Goal: Task Accomplishment & Management: Use online tool/utility

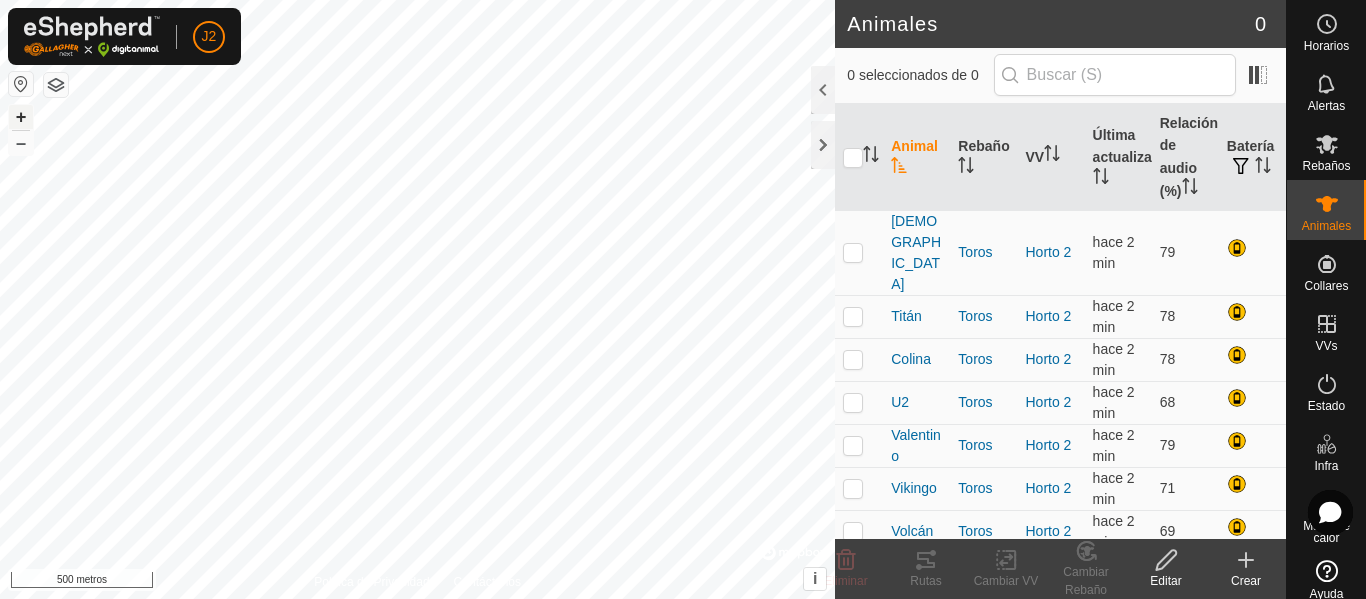
click at [18, 115] on font "+" at bounding box center [21, 116] width 11 height 21
click at [30, 115] on button "+" at bounding box center [21, 117] width 24 height 24
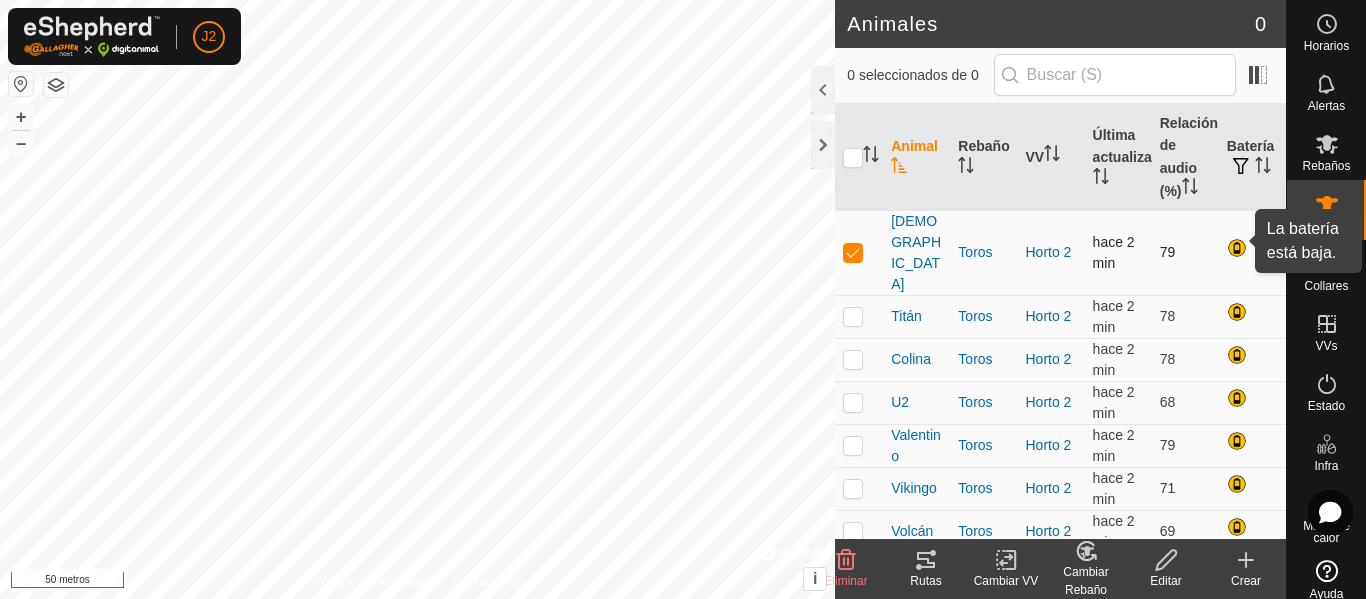
click at [1240, 238] on div at bounding box center [1239, 250] width 24 height 24
click at [847, 244] on p-checkbox at bounding box center [853, 252] width 20 height 16
checkbox input "false"
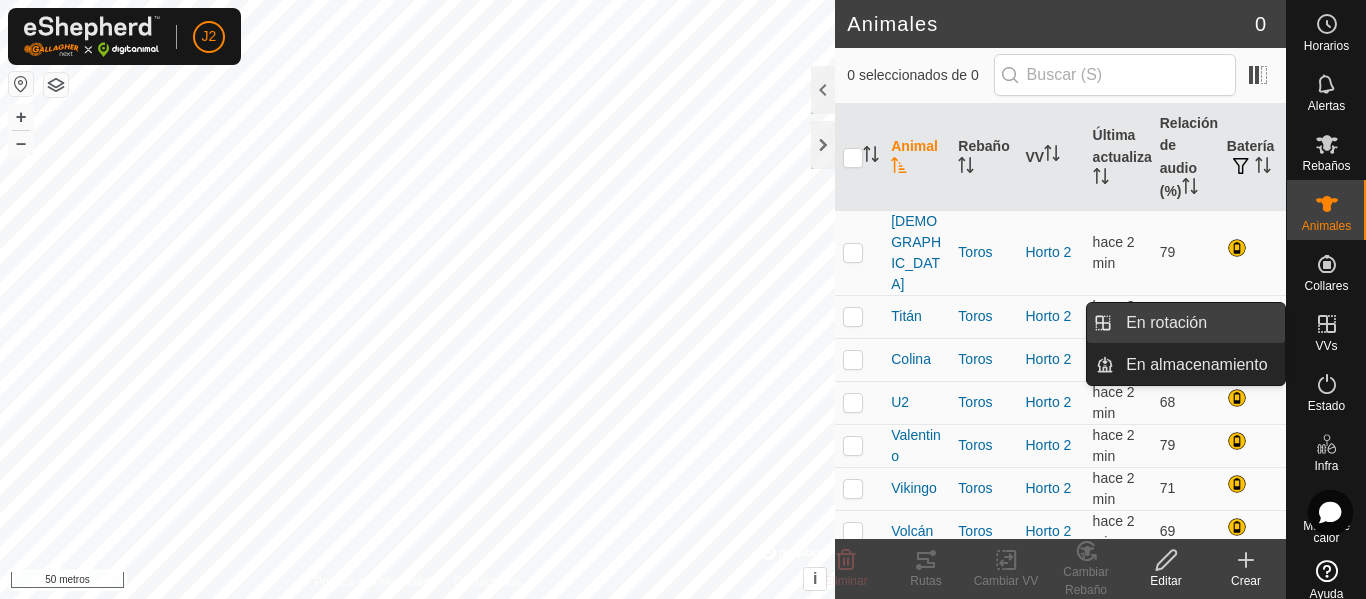
click at [1197, 308] on link "En rotación" at bounding box center [1199, 323] width 171 height 40
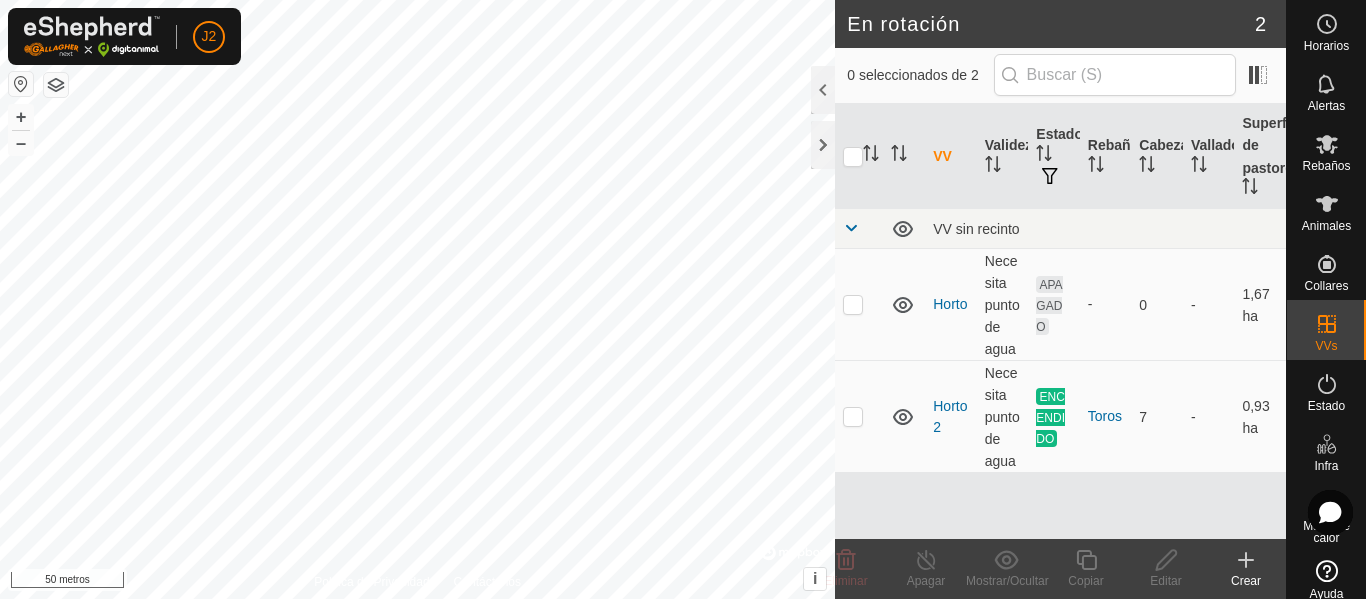
click at [1249, 556] on icon at bounding box center [1246, 560] width 24 height 24
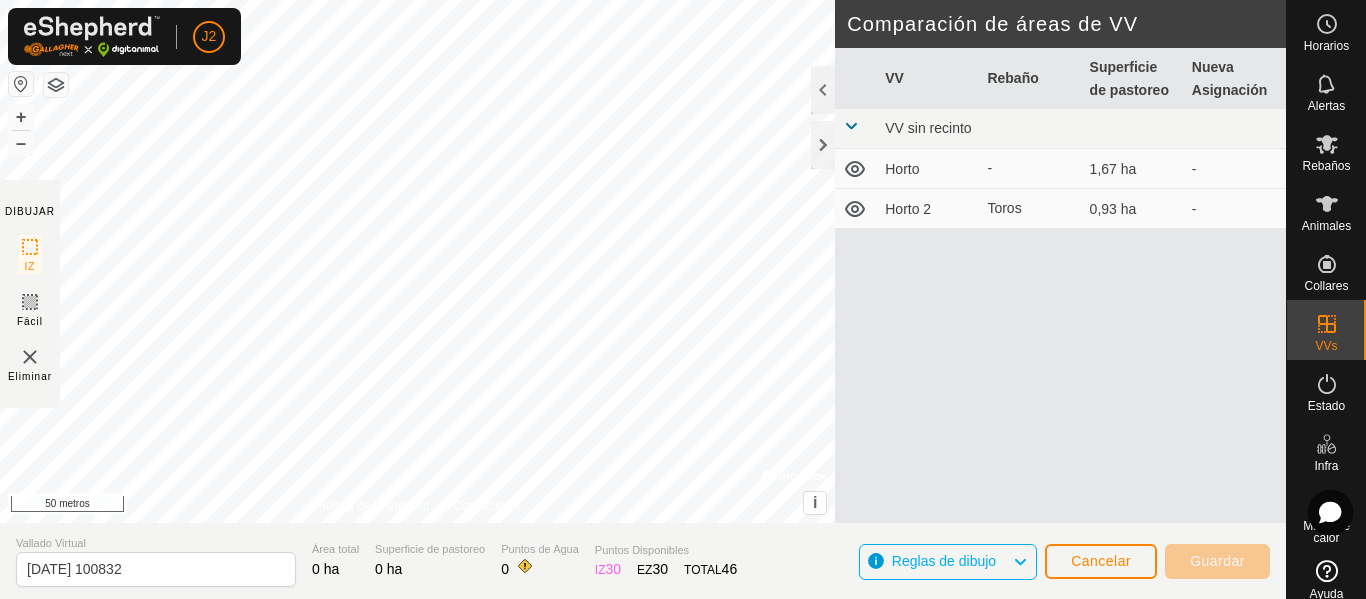
click at [1027, 559] on icon at bounding box center [1020, 562] width 16 height 26
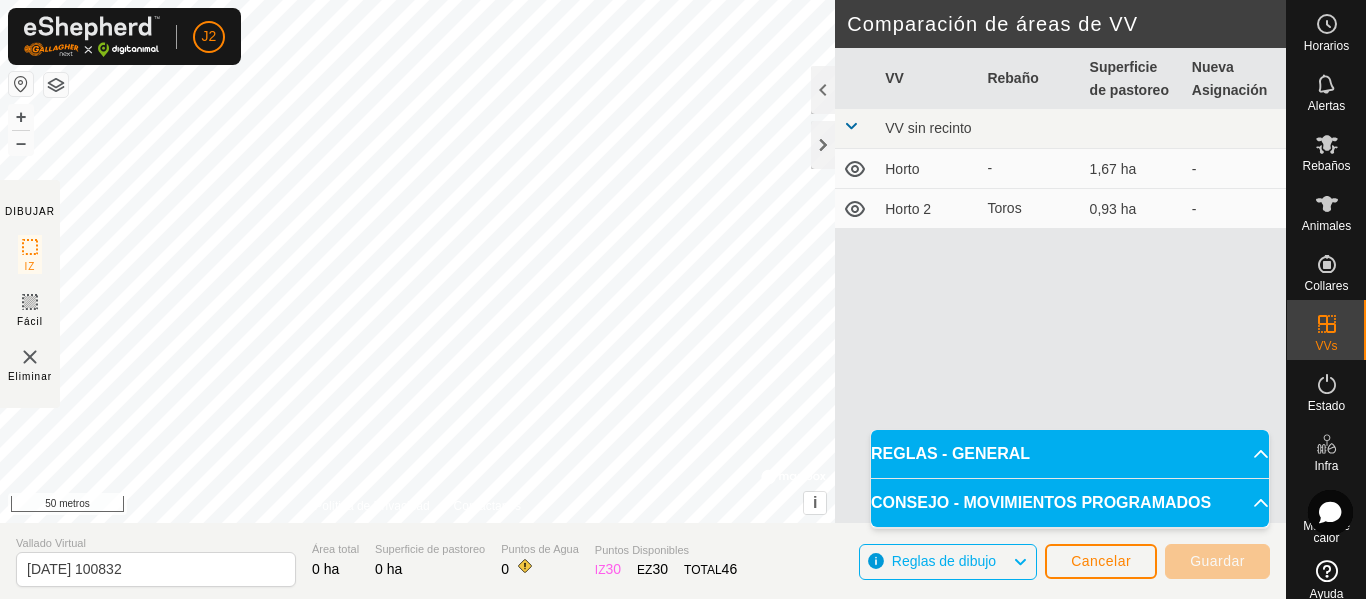
click at [1027, 559] on icon at bounding box center [1020, 562] width 16 height 26
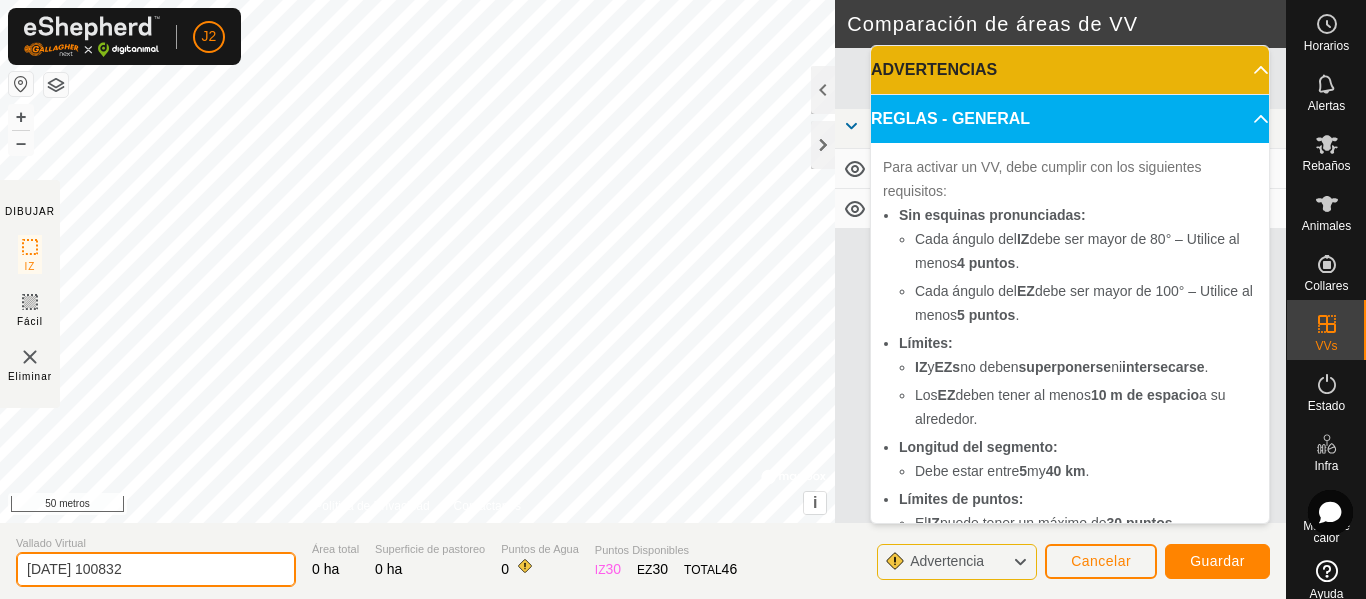
click at [220, 579] on input "[DATE] 100832" at bounding box center [156, 569] width 280 height 35
type input "2"
type input "Horto 3"
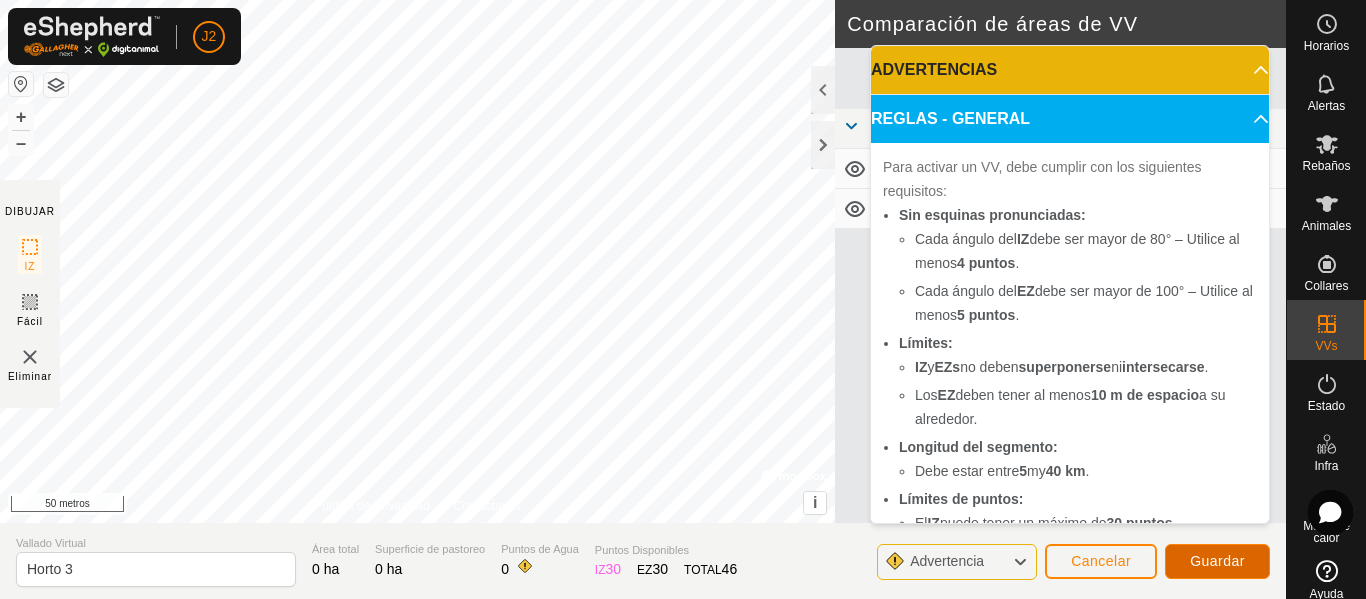
click at [1181, 565] on button "Guardar" at bounding box center [1217, 561] width 105 height 35
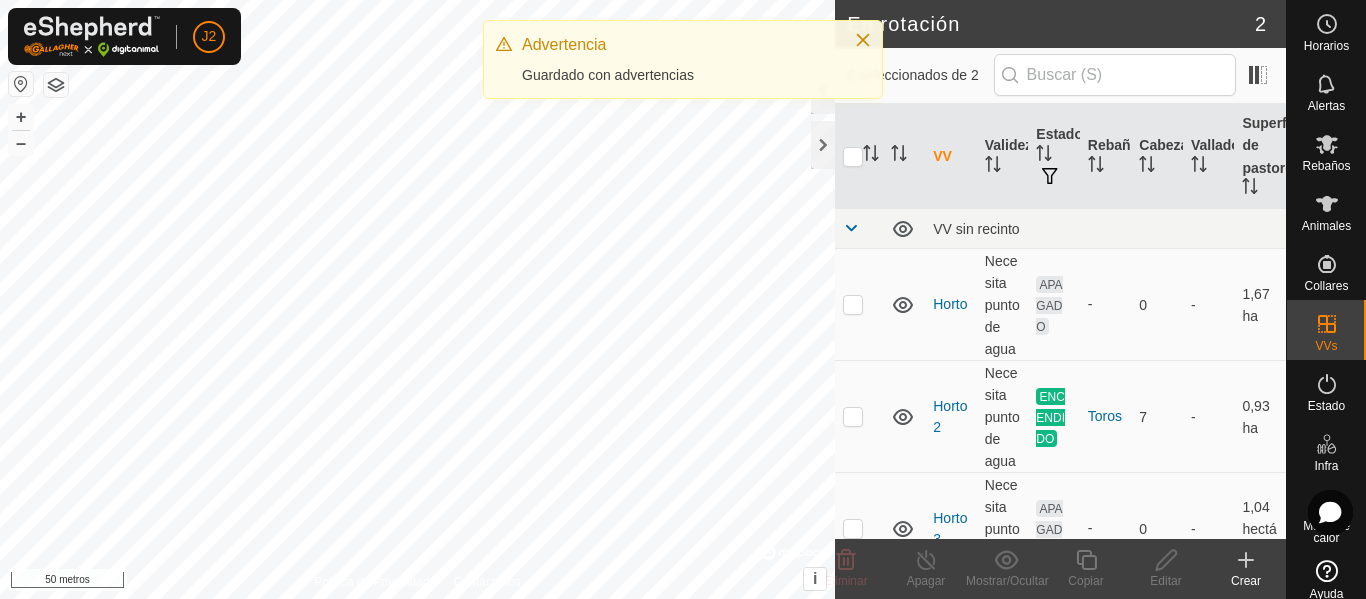
click at [1246, 564] on icon at bounding box center [1246, 560] width 0 height 14
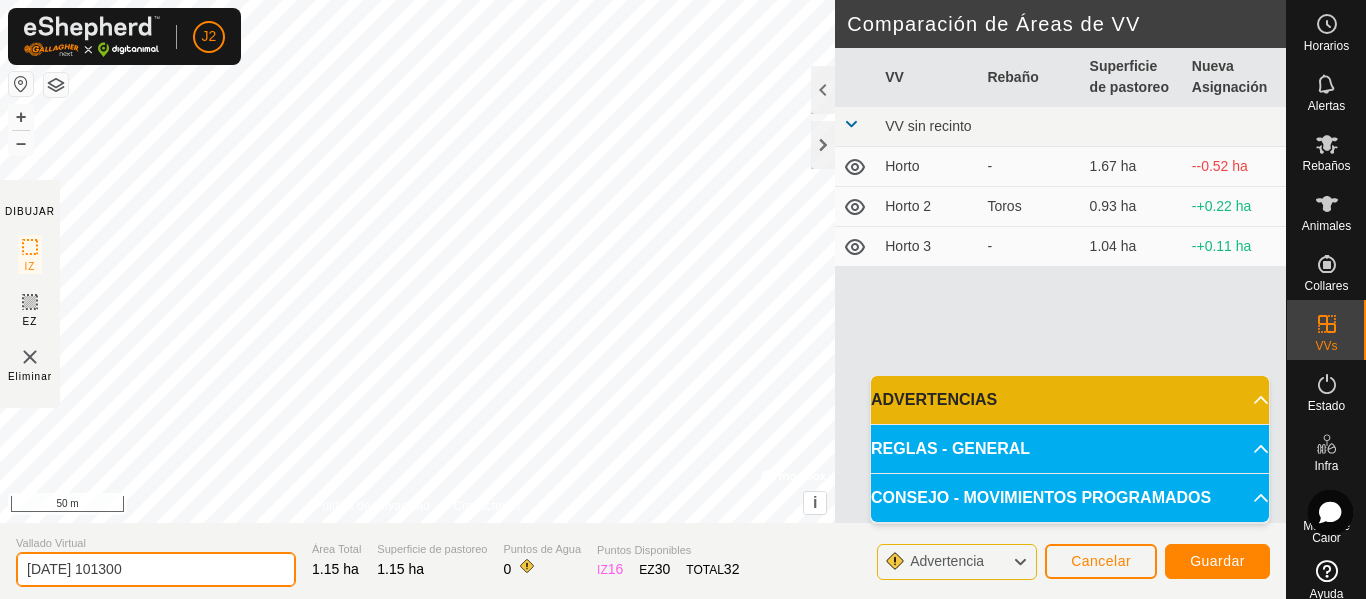
click at [210, 564] on input "[DATE] 101300" at bounding box center [156, 569] width 280 height 35
type input "2"
type input "Horto 4"
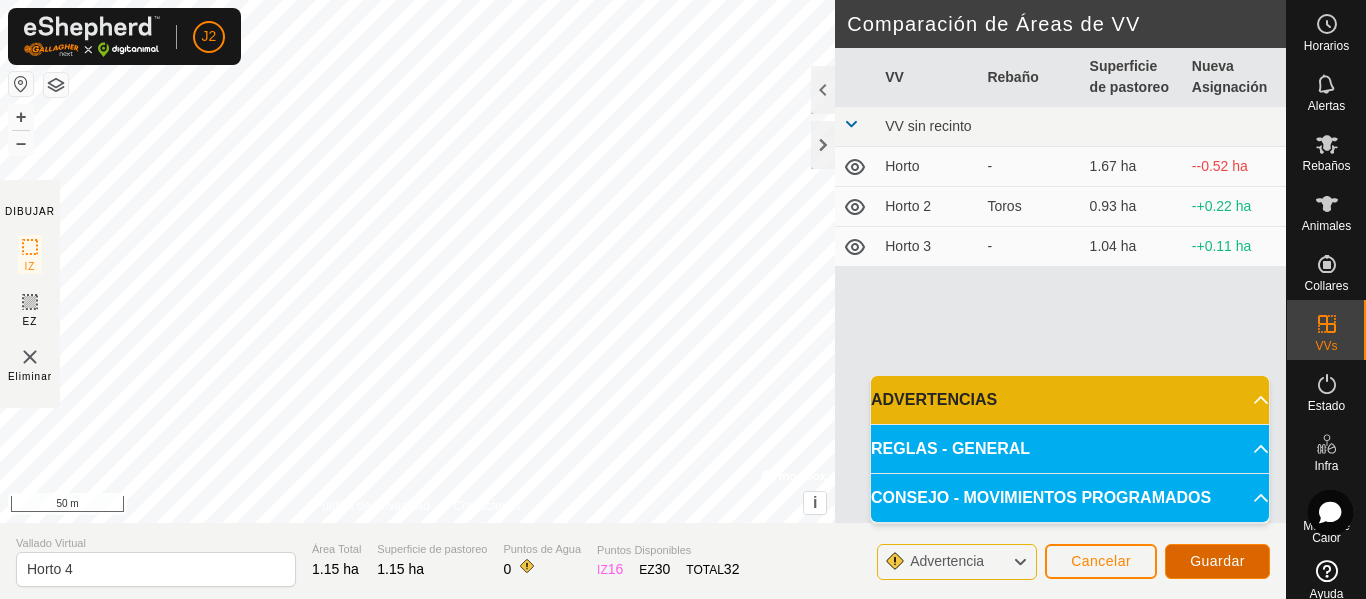
click at [1240, 552] on button "Guardar" at bounding box center [1217, 561] width 105 height 35
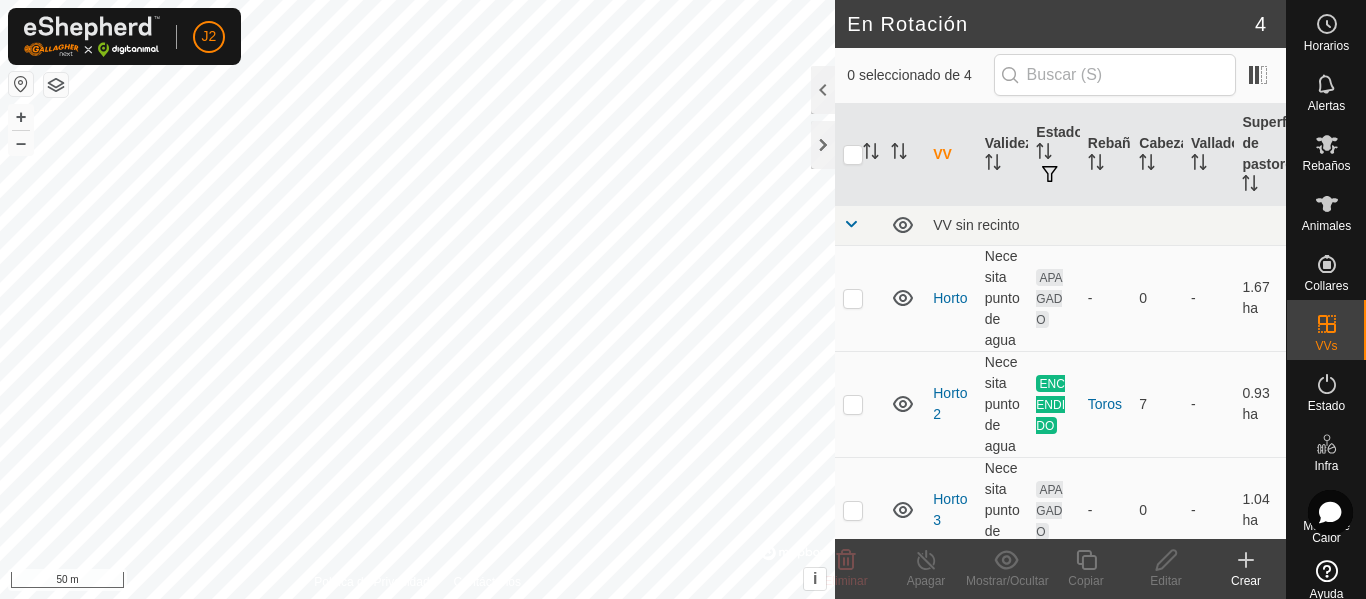
click at [1240, 552] on icon at bounding box center [1246, 560] width 24 height 24
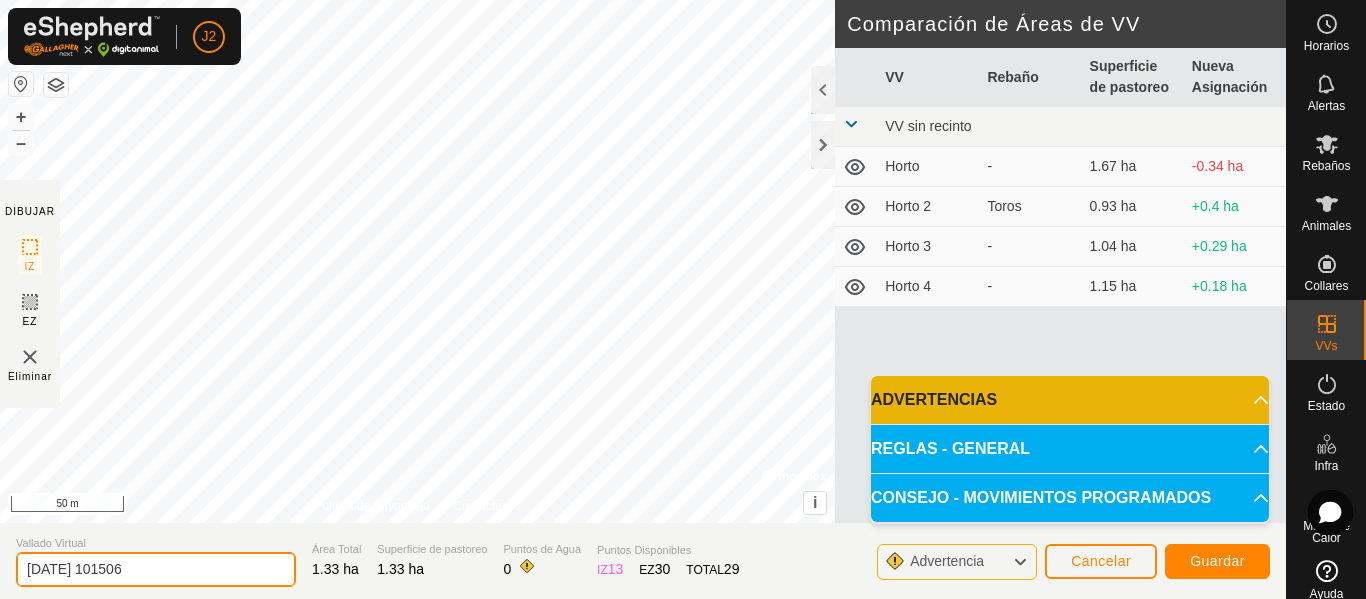
click at [167, 560] on input "[DATE] 101506" at bounding box center [156, 569] width 280 height 35
type input "2"
type input "Horto 5"
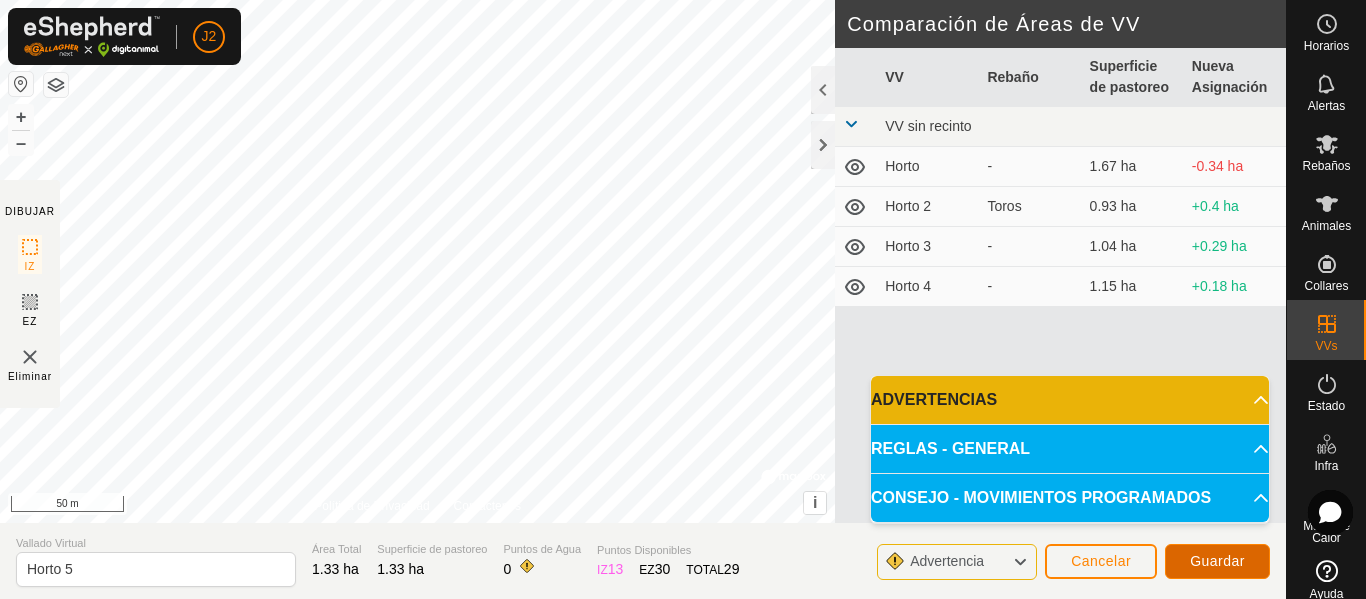
click at [1236, 563] on span "Guardar" at bounding box center [1217, 561] width 55 height 16
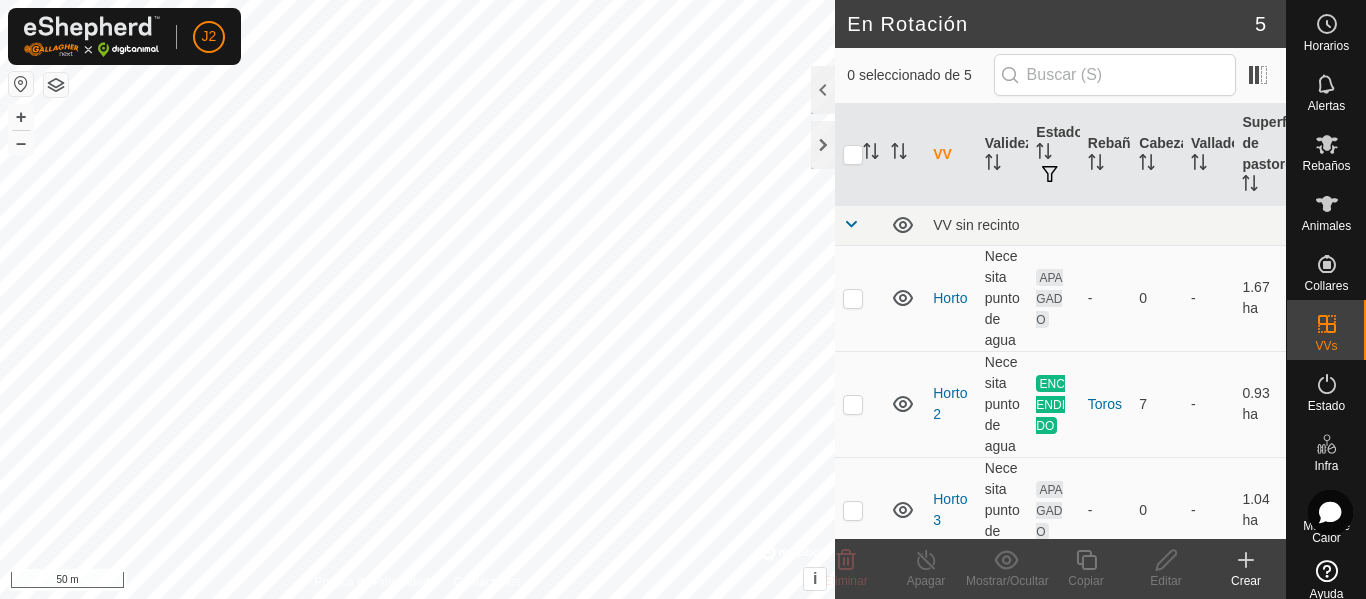
click at [1253, 565] on icon at bounding box center [1246, 560] width 24 height 24
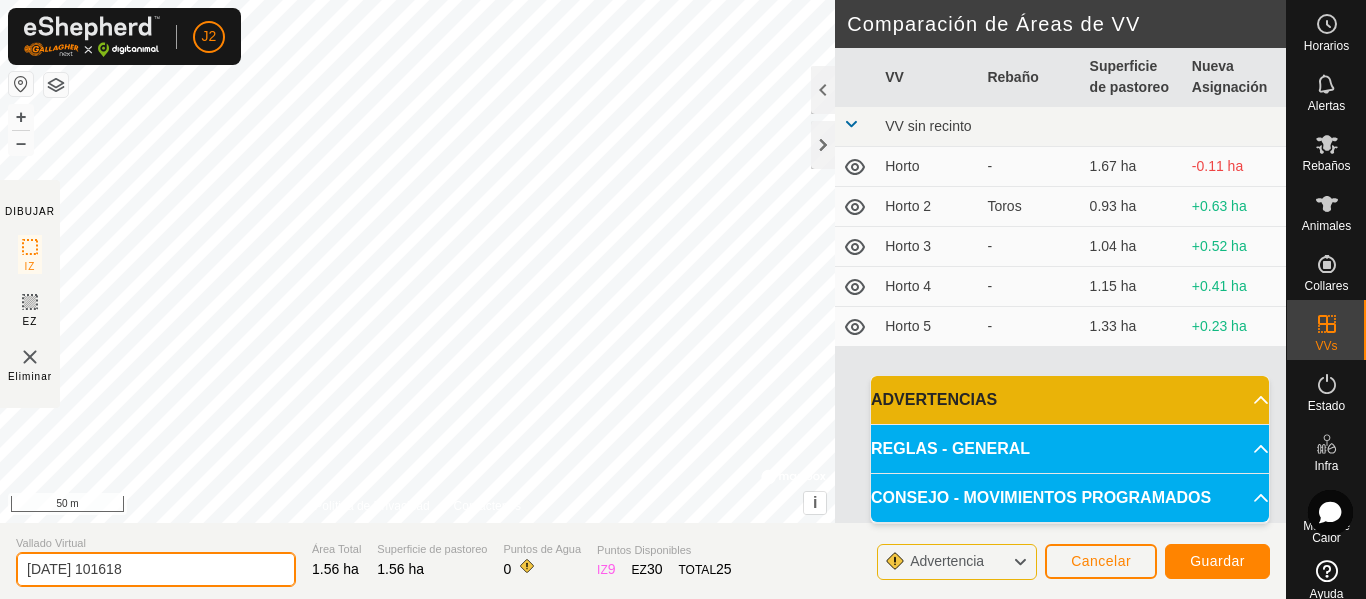
click at [199, 568] on input "[DATE] 101618" at bounding box center [156, 569] width 280 height 35
type input "2"
type input "Horto 6"
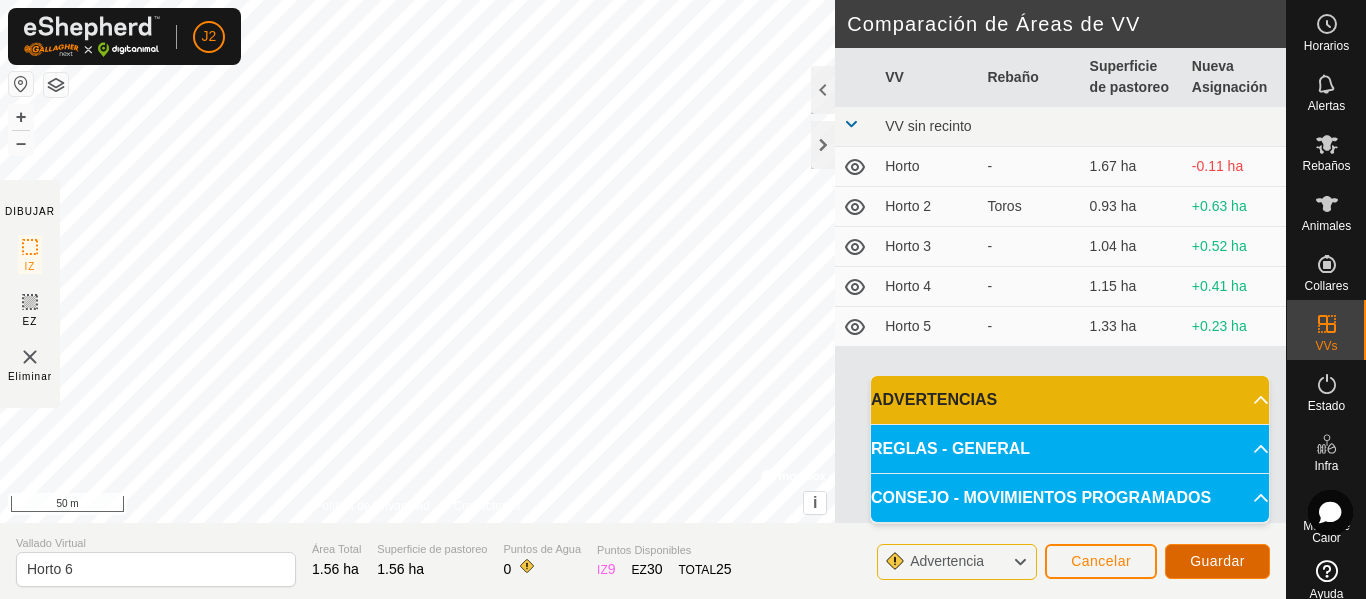
click at [1196, 565] on span "Guardar" at bounding box center [1217, 561] width 55 height 16
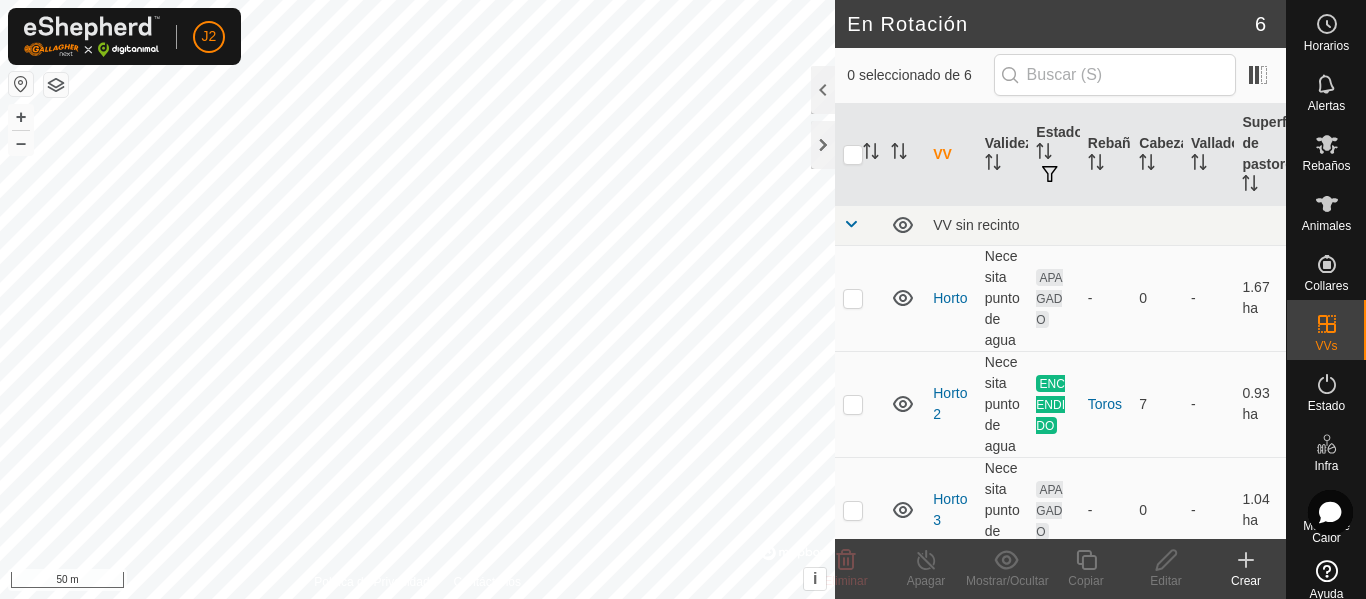
click at [1254, 569] on icon at bounding box center [1246, 560] width 24 height 24
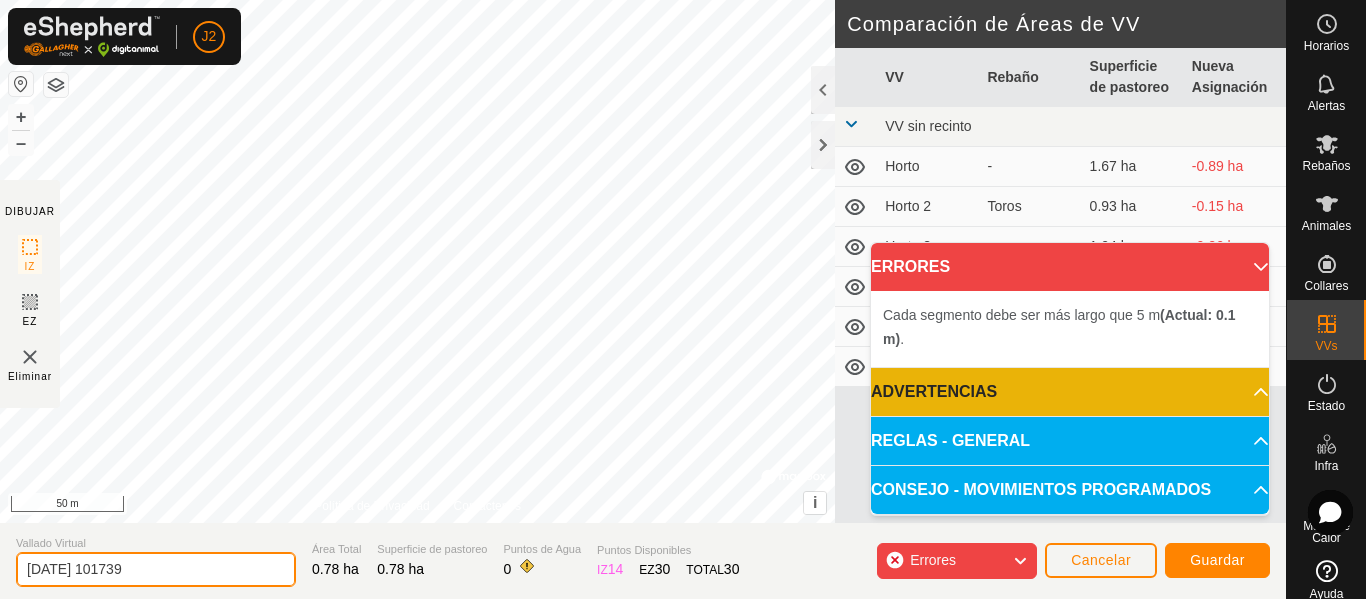
click at [228, 574] on input "[DATE] 101739" at bounding box center [156, 569] width 280 height 35
type input "2"
type input "Horto 7"
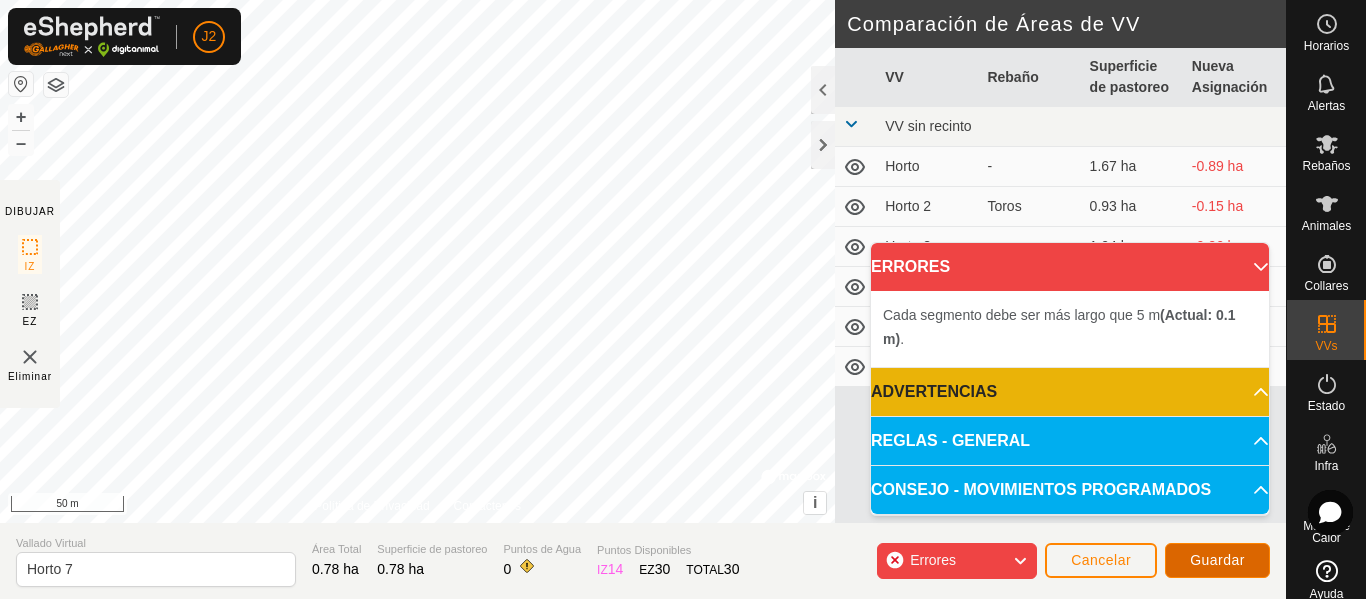
click at [1220, 560] on span "Guardar" at bounding box center [1217, 560] width 55 height 16
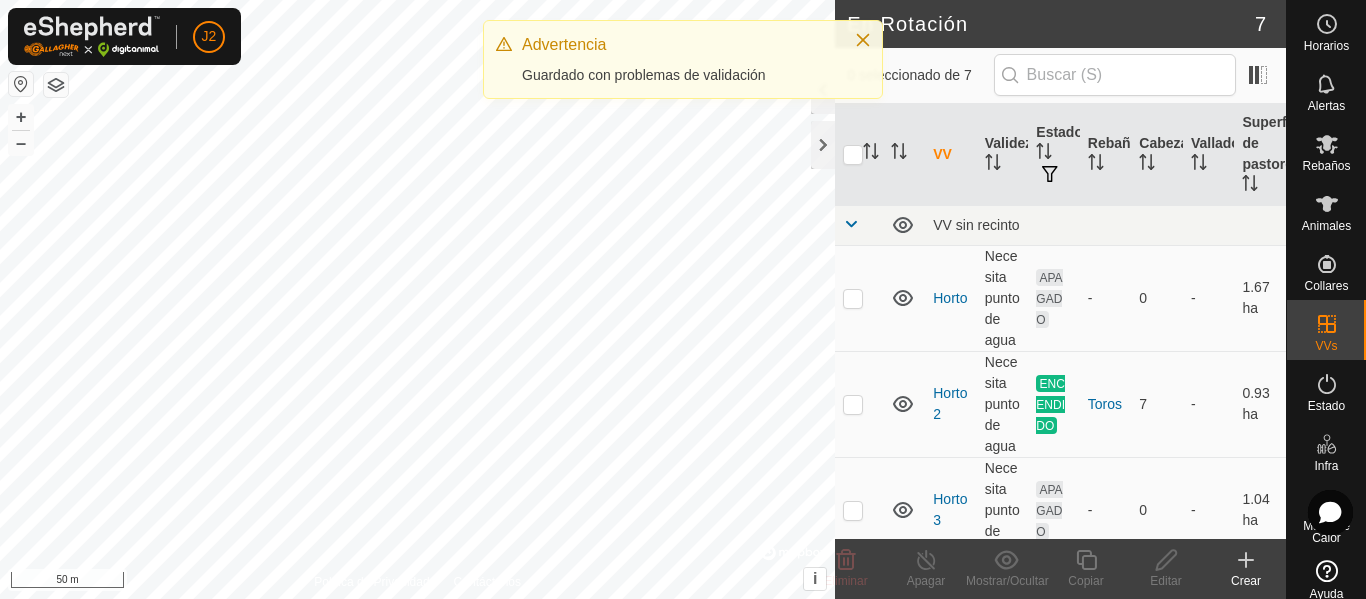
click at [1250, 560] on icon at bounding box center [1246, 560] width 14 height 0
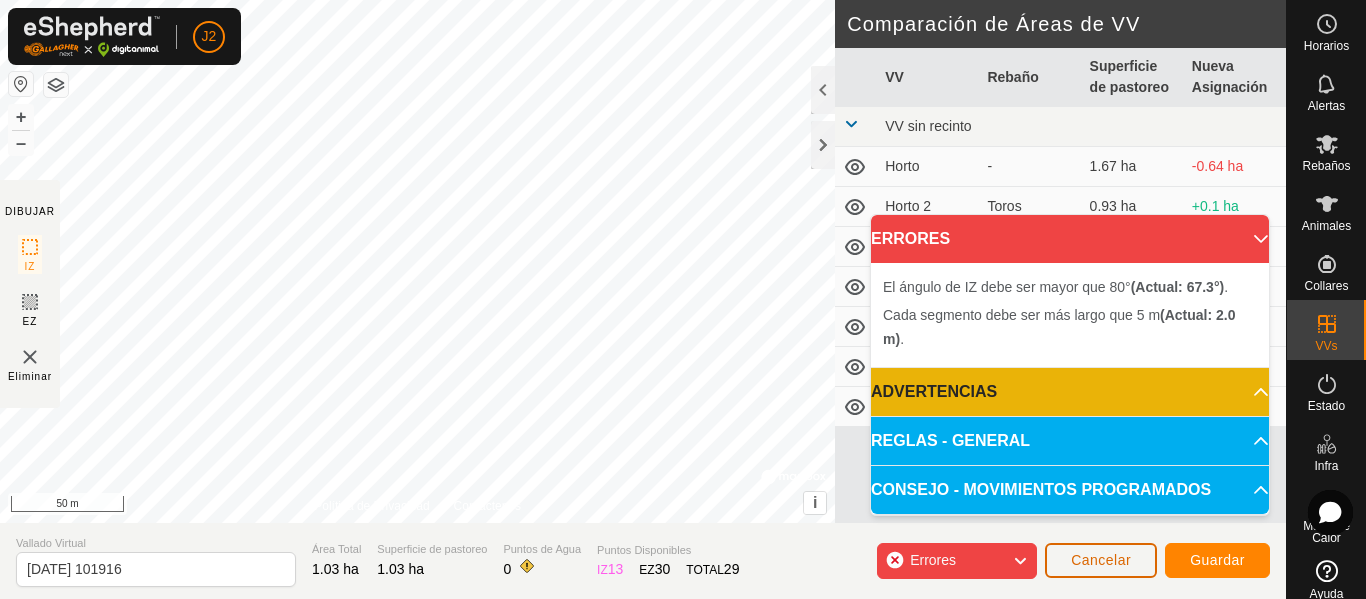
click at [1109, 562] on span "Cancelar" at bounding box center [1101, 560] width 60 height 16
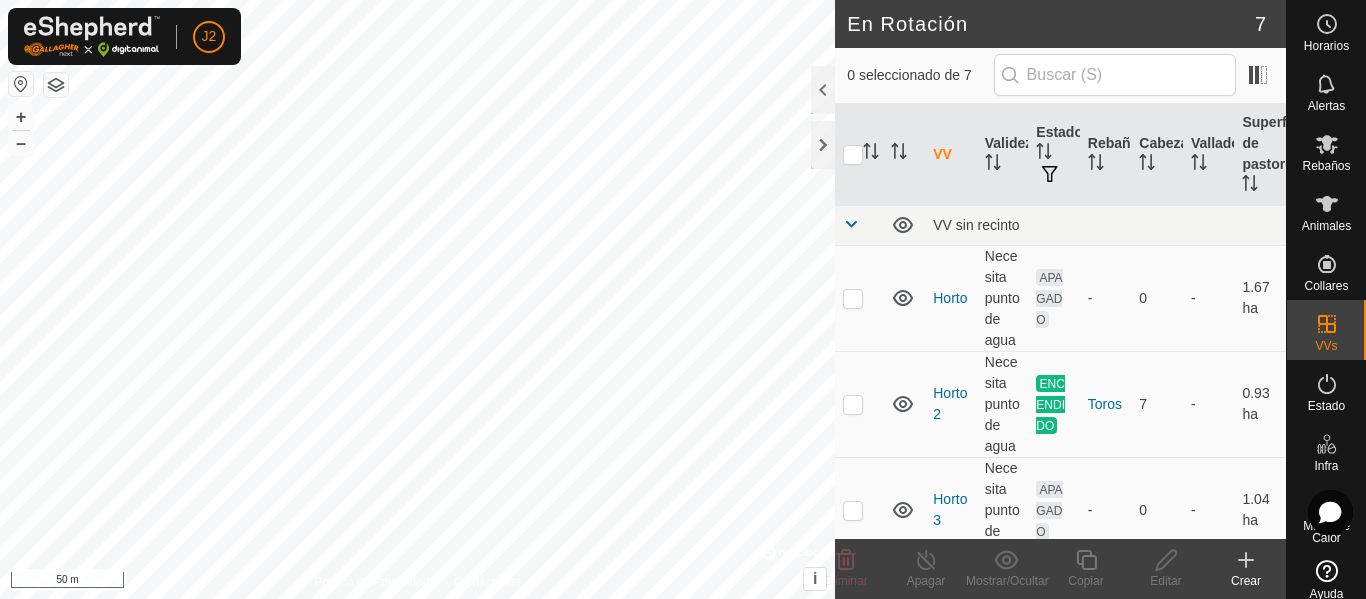
click at [1246, 558] on icon at bounding box center [1246, 560] width 0 height 14
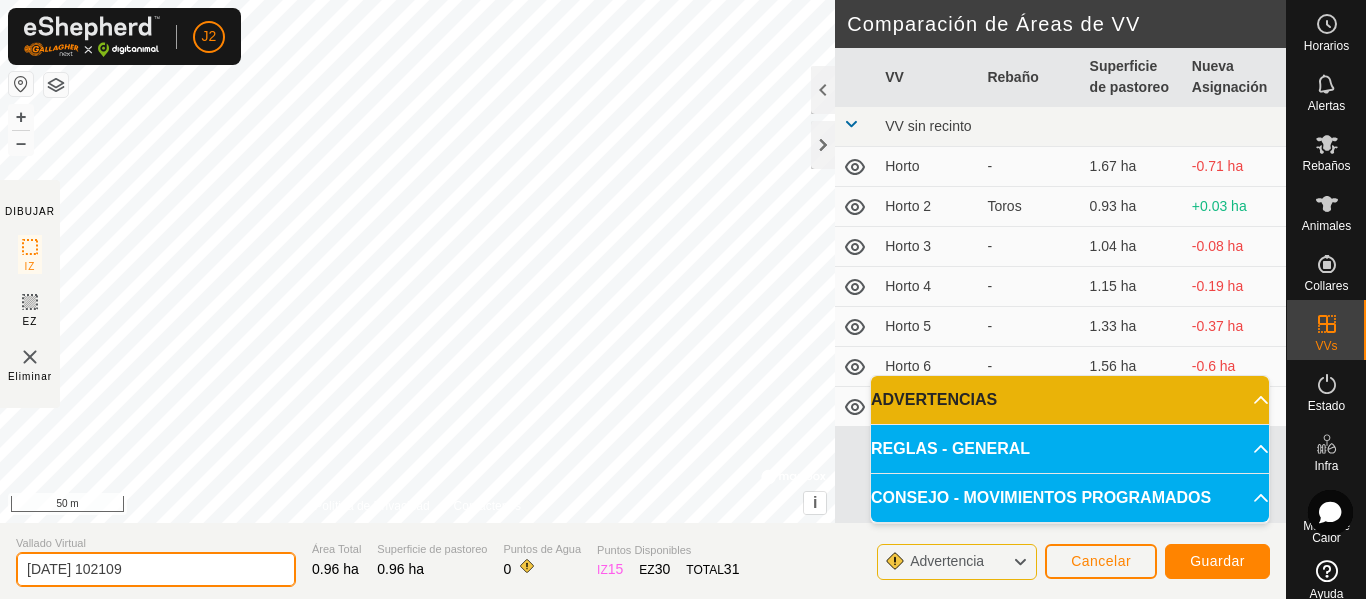
click at [229, 572] on input "[DATE] 102109" at bounding box center [156, 569] width 280 height 35
type input "2"
type input "Horto 8"
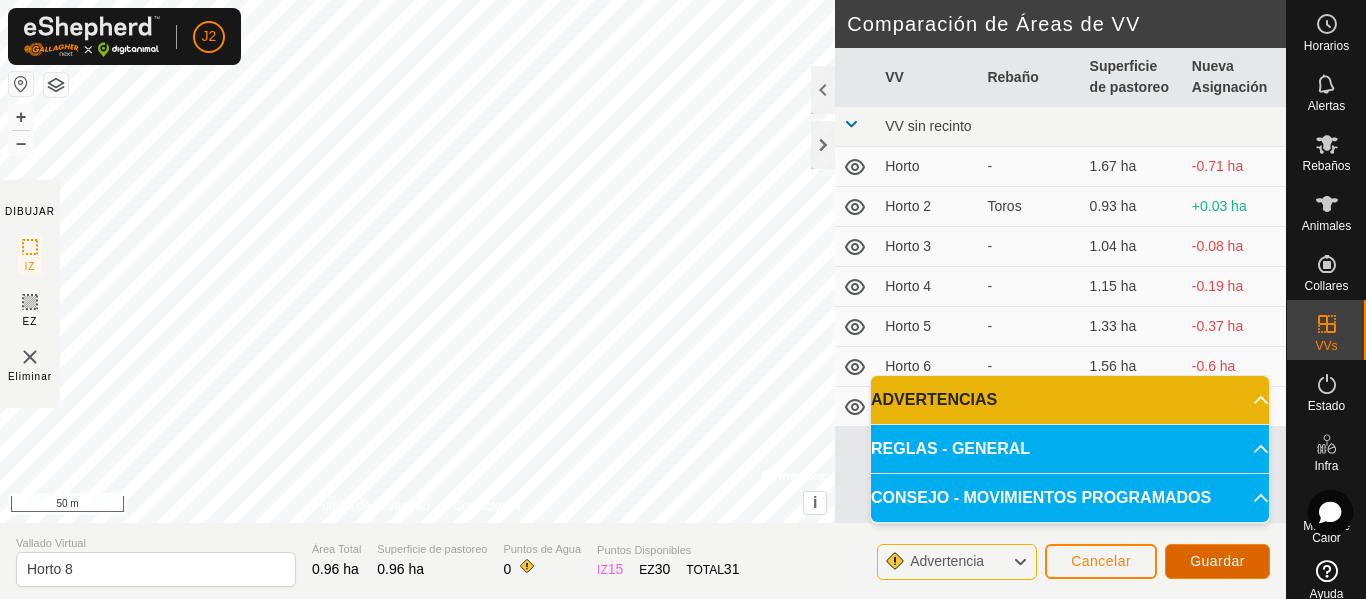
click at [1198, 572] on button "Guardar" at bounding box center [1217, 561] width 105 height 35
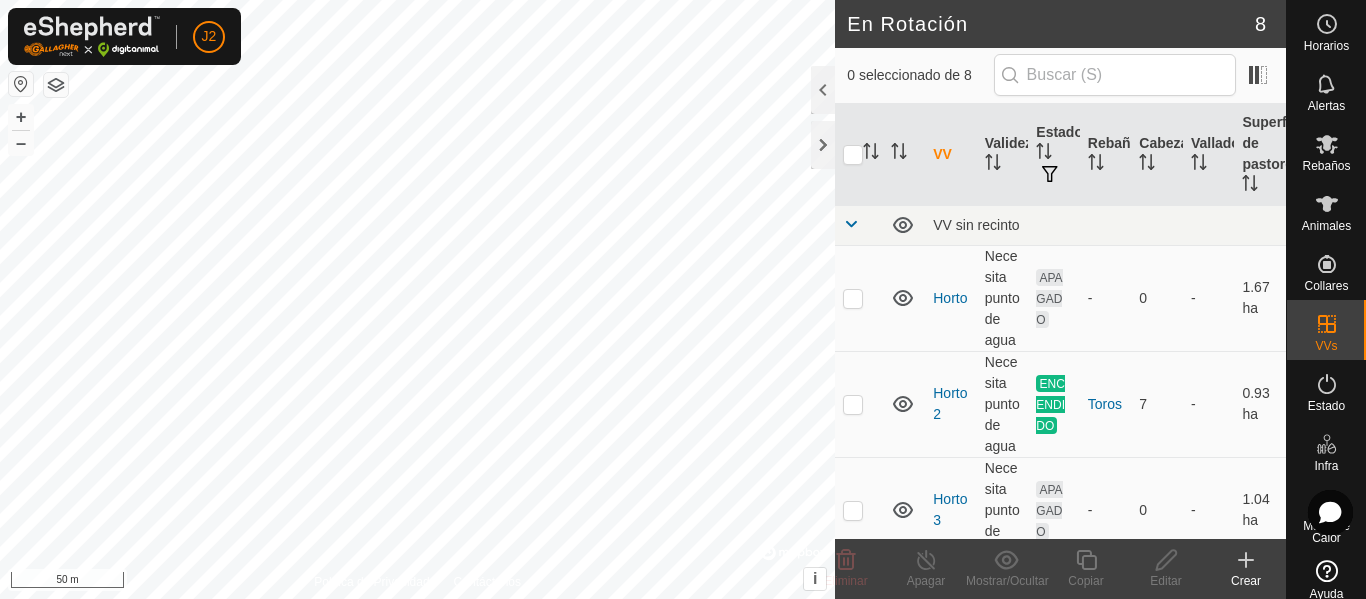
click at [1246, 557] on icon at bounding box center [1246, 560] width 0 height 14
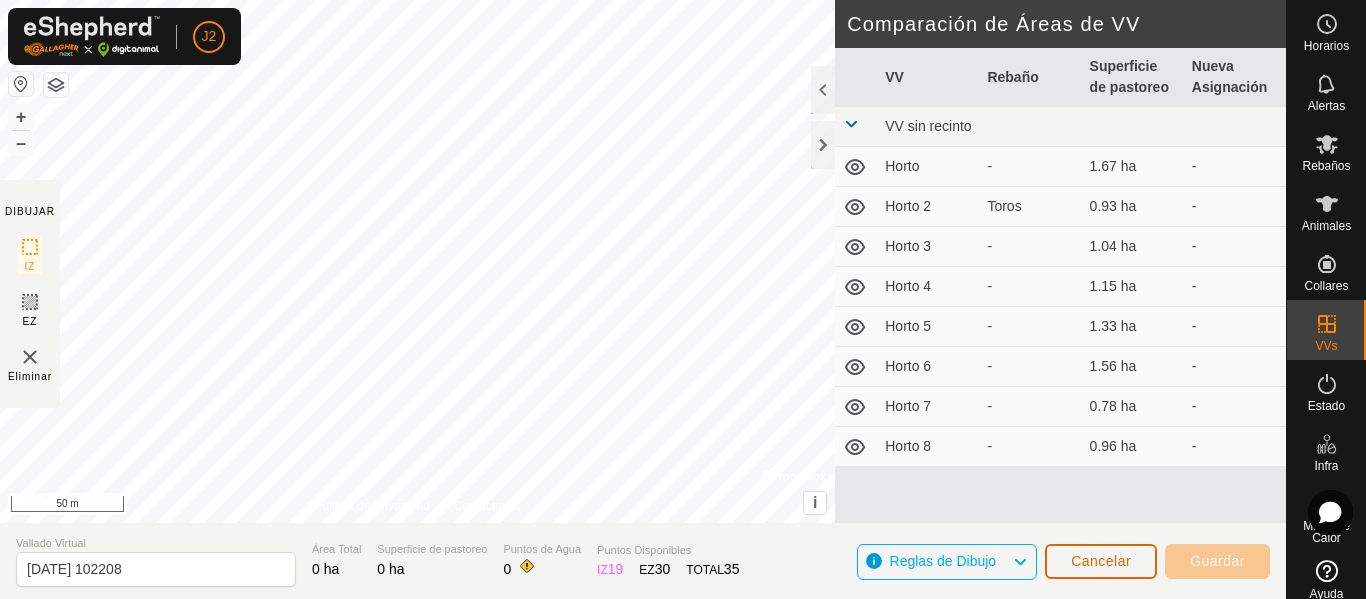
click at [1092, 551] on button "Cancelar" at bounding box center [1101, 561] width 112 height 35
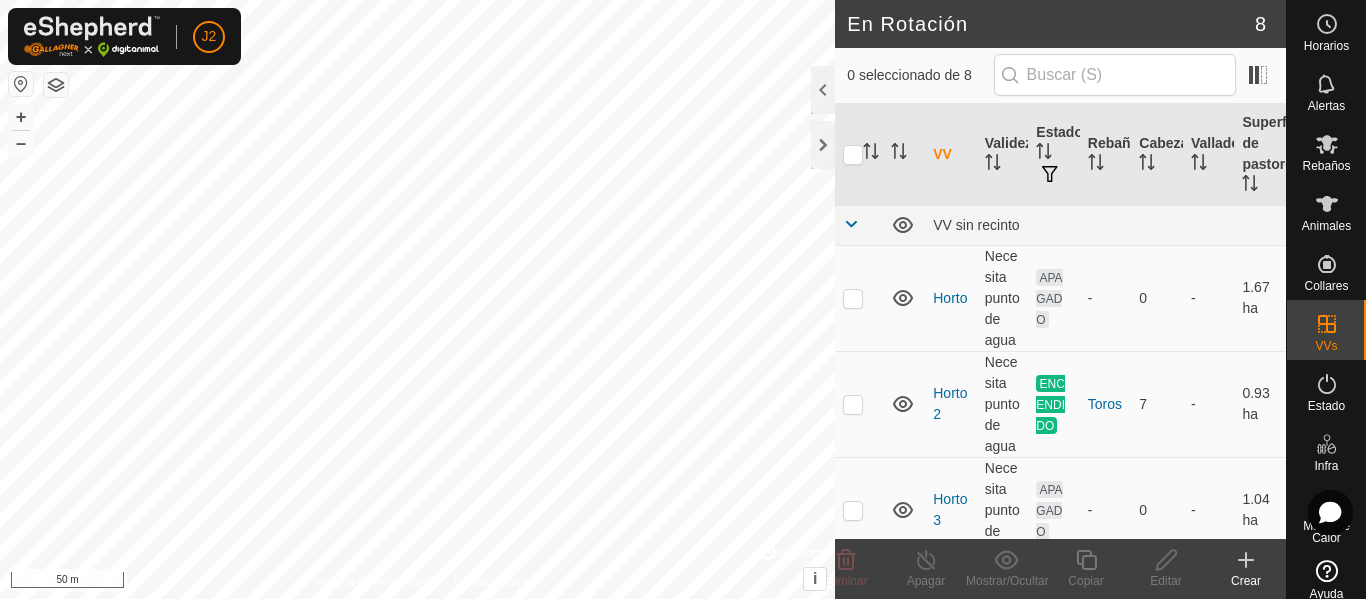
click at [1246, 557] on icon at bounding box center [1246, 560] width 0 height 14
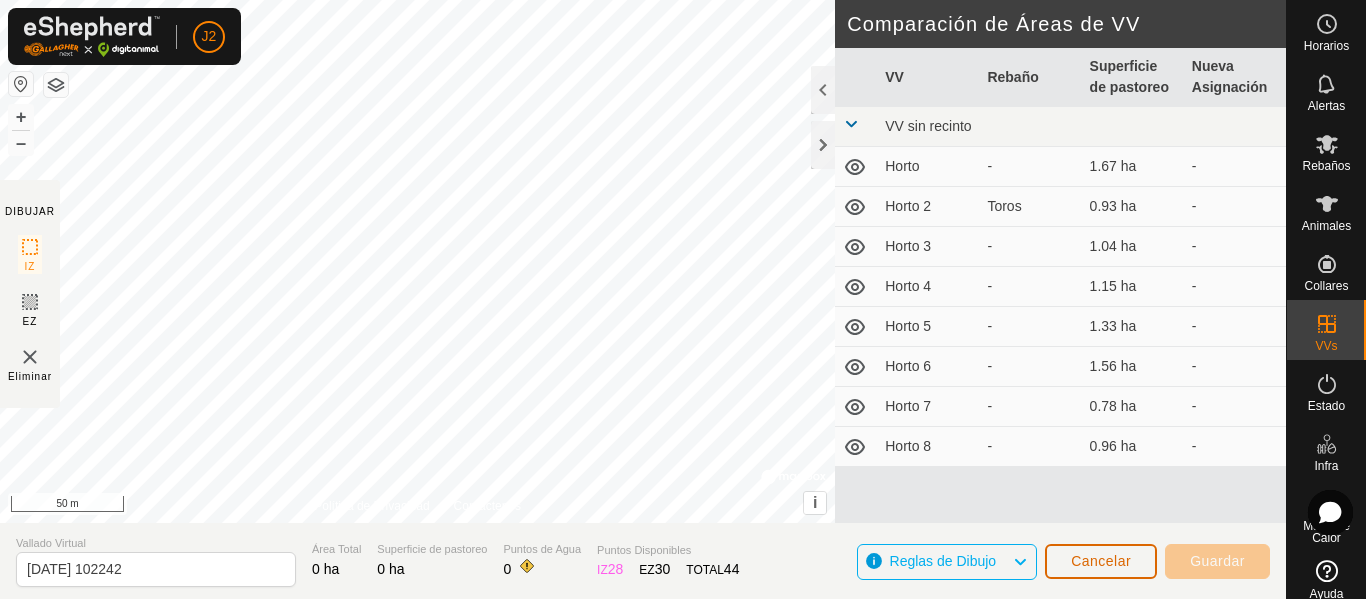
click at [1057, 553] on button "Cancelar" at bounding box center [1101, 561] width 112 height 35
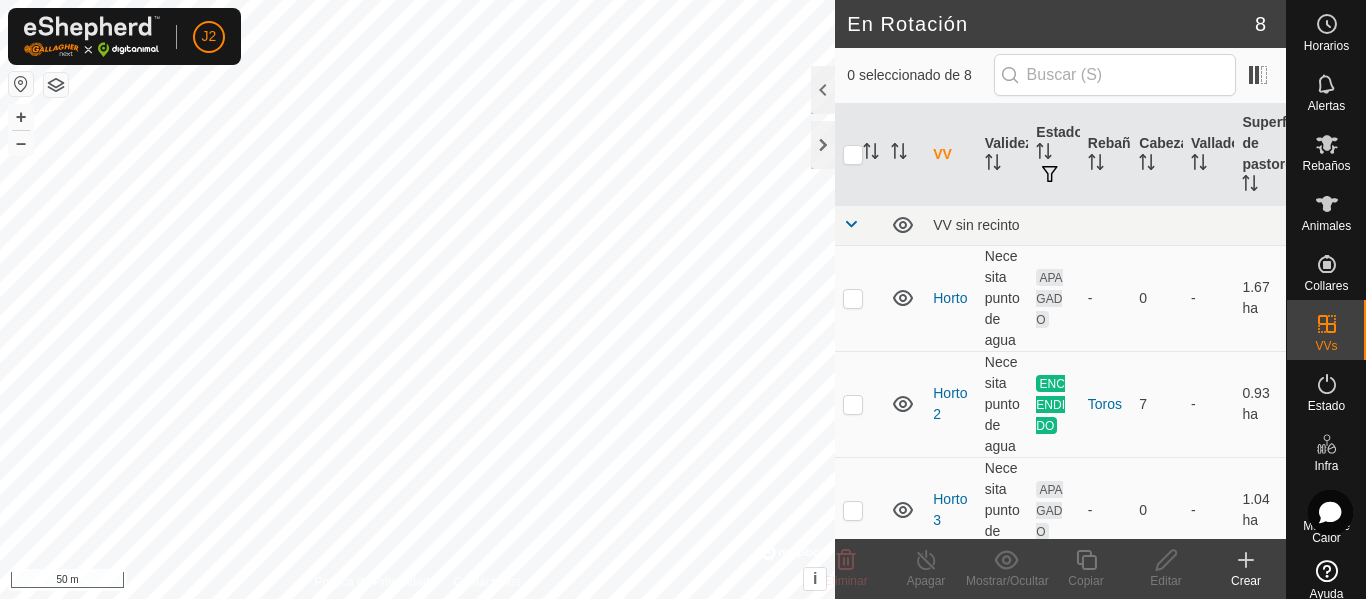
click at [1254, 553] on icon at bounding box center [1246, 560] width 24 height 24
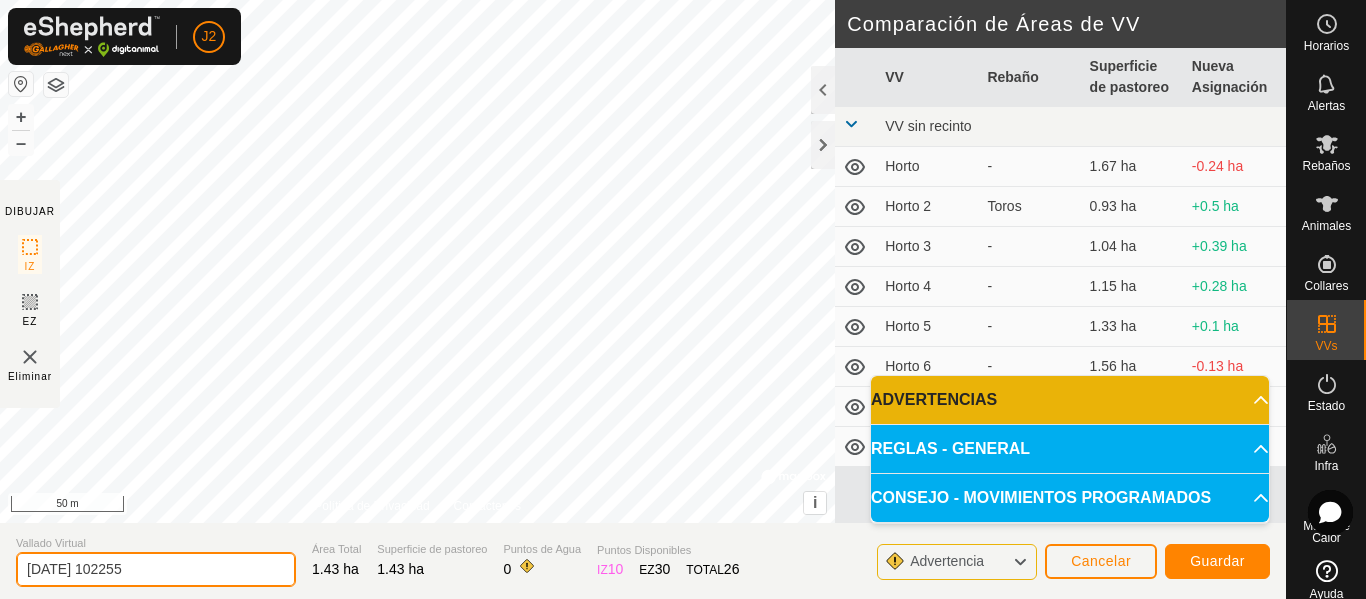
click at [233, 571] on input "[DATE] 102255" at bounding box center [156, 569] width 280 height 35
type input "2"
type input "Horto 9"
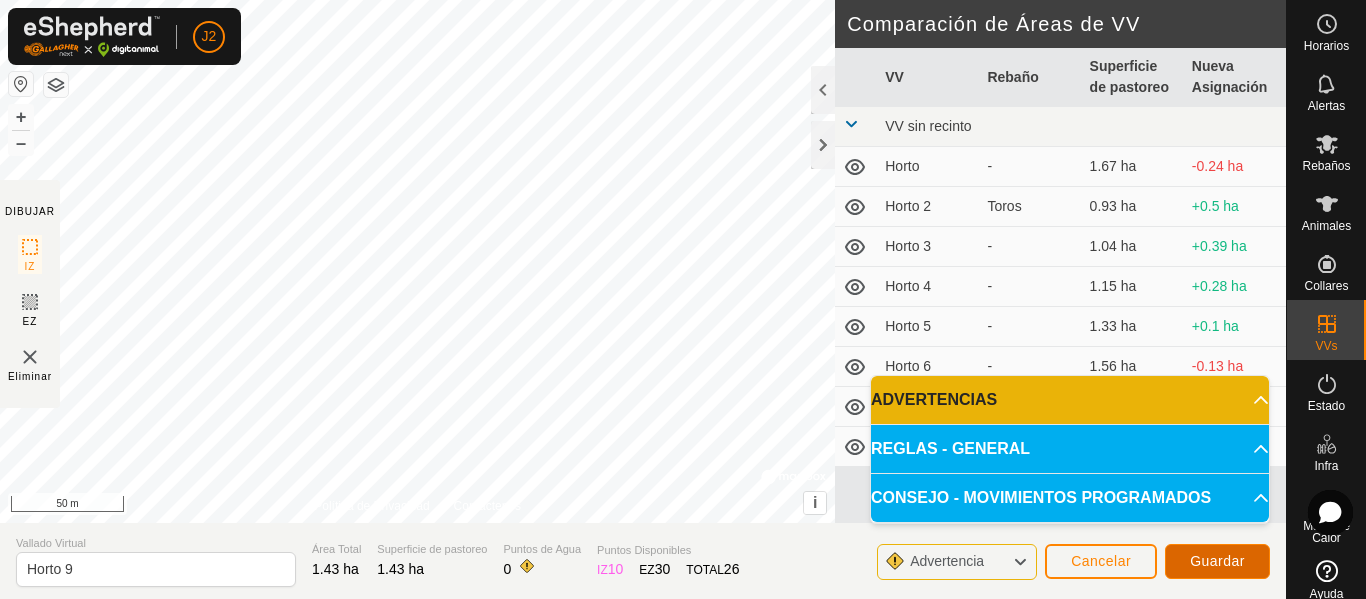
click at [1207, 562] on span "Guardar" at bounding box center [1217, 561] width 55 height 16
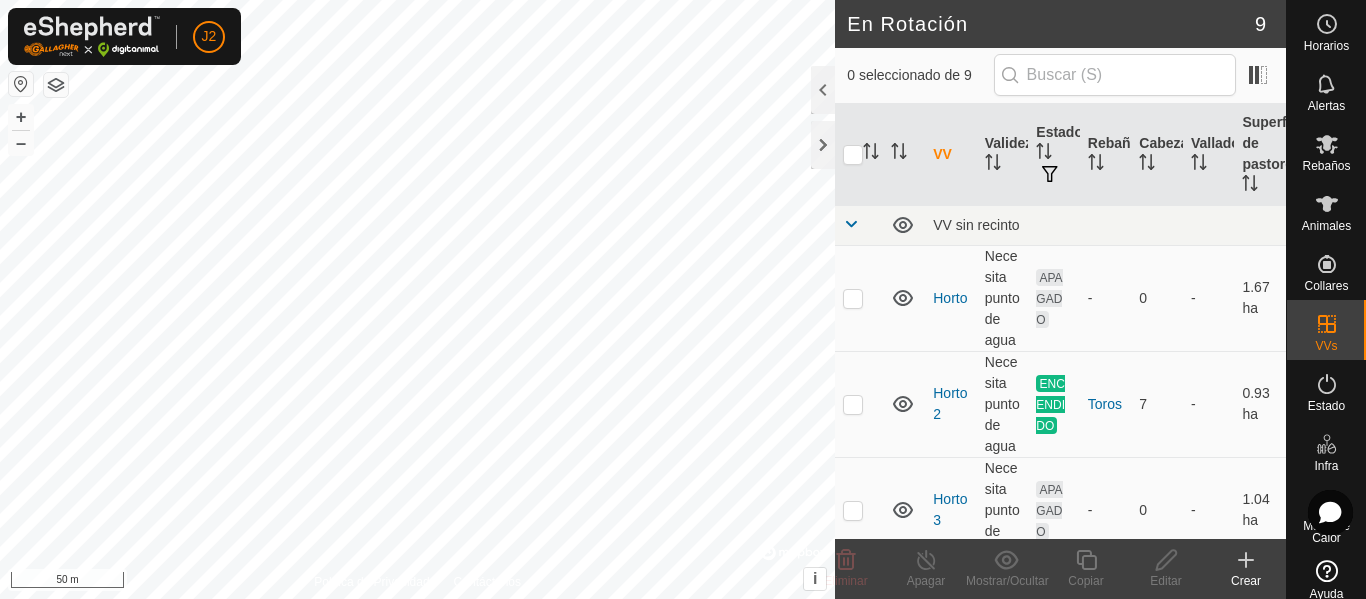
click at [1242, 562] on icon at bounding box center [1246, 560] width 24 height 24
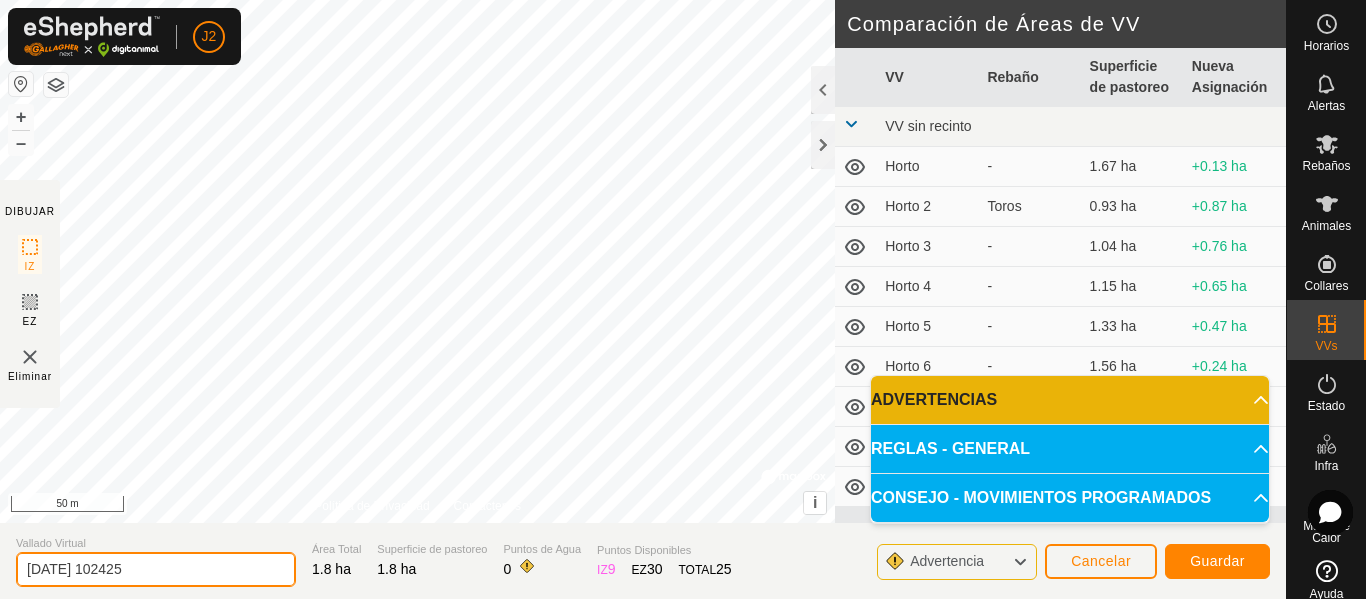
click at [164, 571] on input "[DATE] 102425" at bounding box center [156, 569] width 280 height 35
type input "2"
type input "Horto 10"
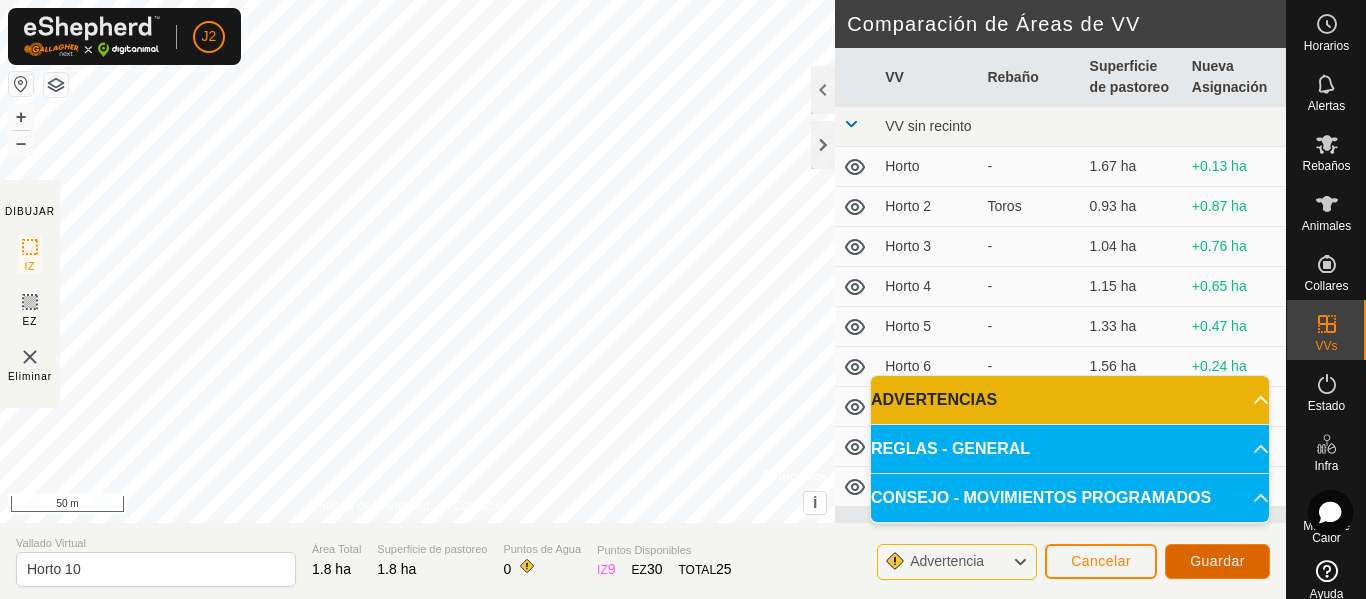
click at [1230, 564] on span "Guardar" at bounding box center [1217, 561] width 55 height 16
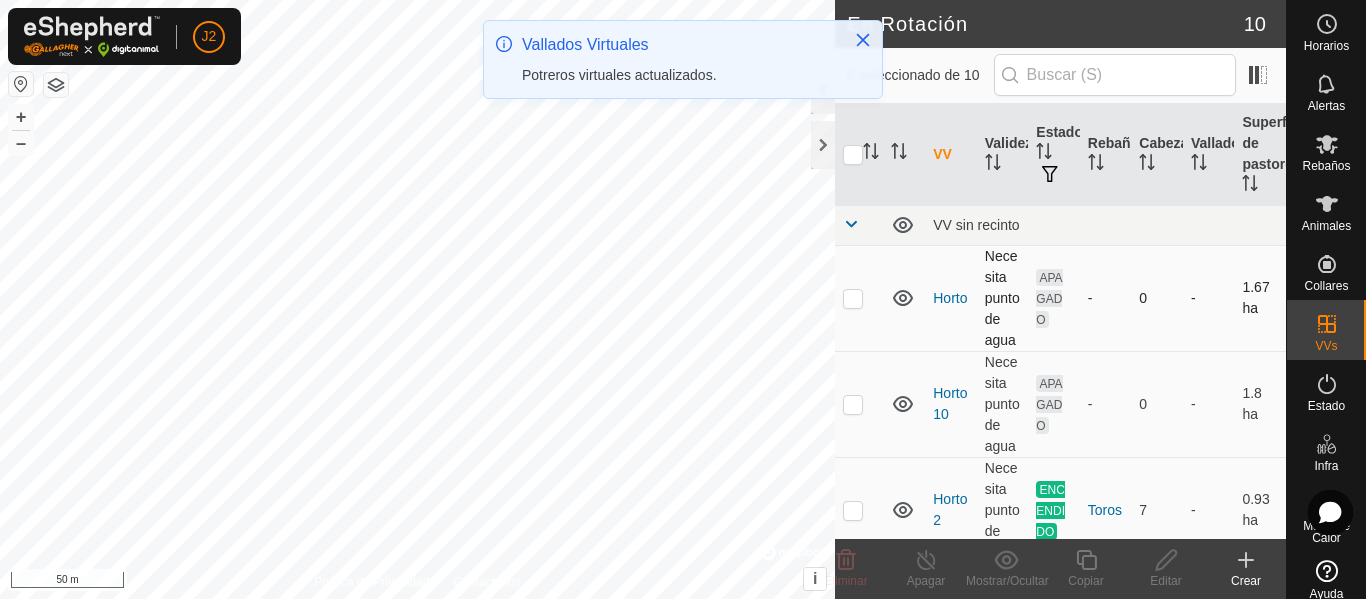
click at [853, 302] on p-checkbox at bounding box center [853, 298] width 20 height 16
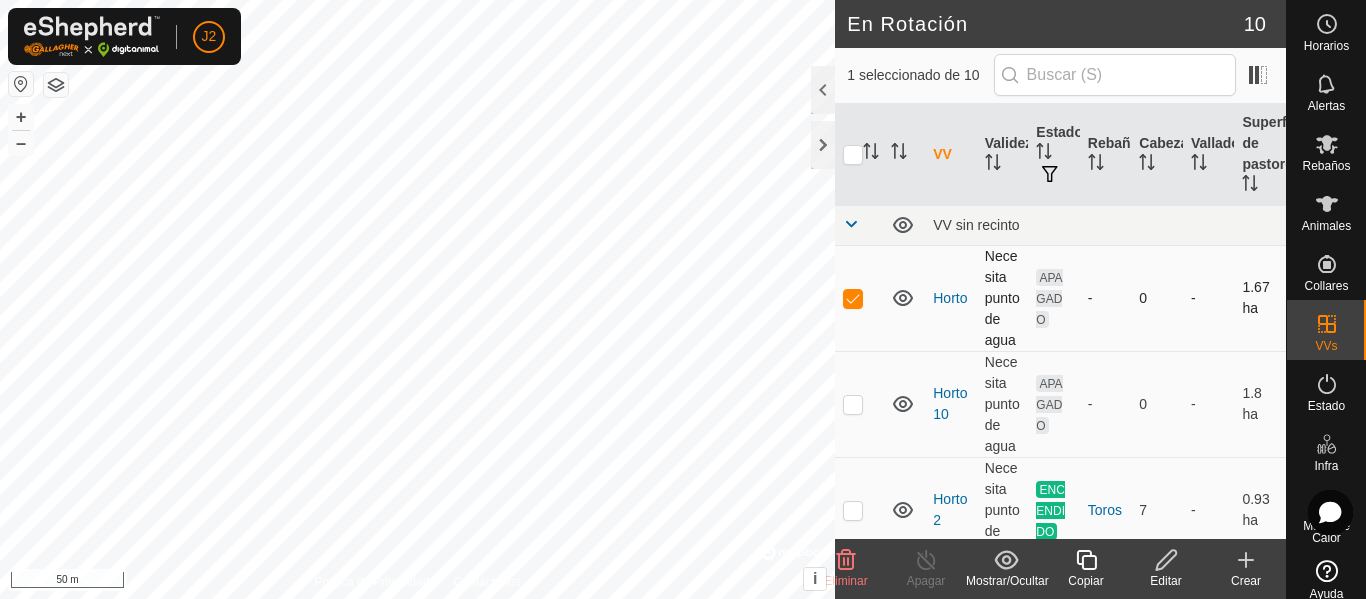
click at [853, 302] on p-checkbox at bounding box center [853, 298] width 20 height 16
click at [851, 307] on td at bounding box center [859, 298] width 48 height 106
click at [857, 297] on p-checkbox at bounding box center [853, 298] width 20 height 16
checkbox input "true"
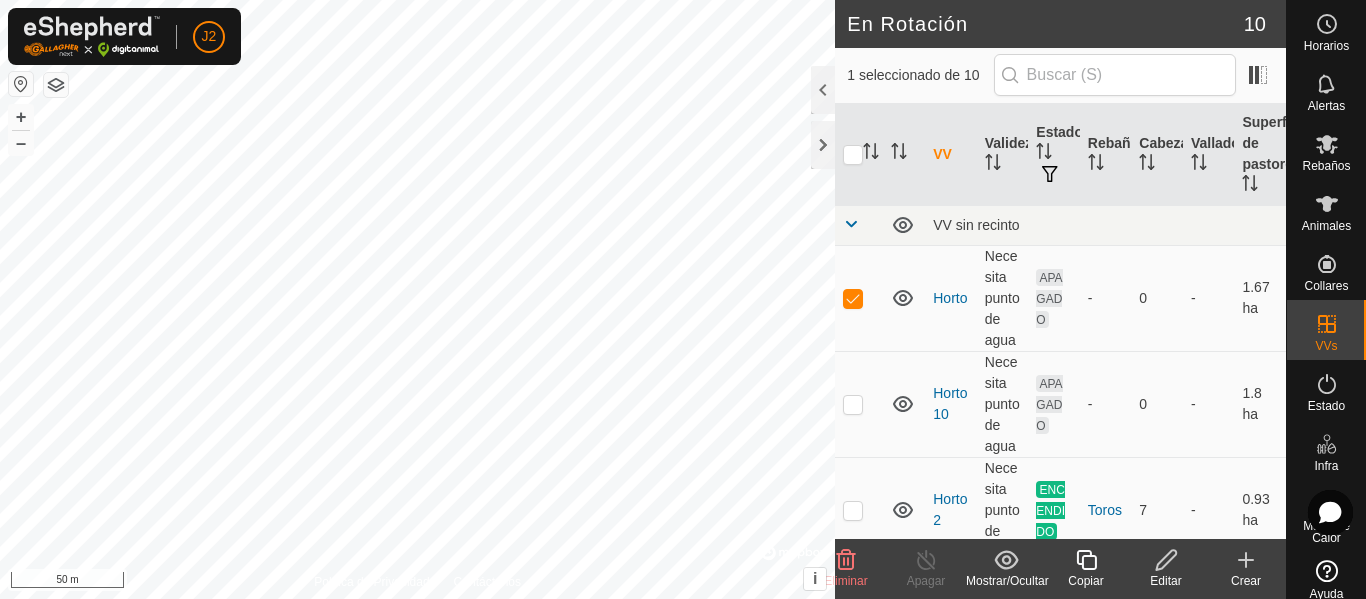
click at [1097, 560] on icon at bounding box center [1086, 560] width 25 height 24
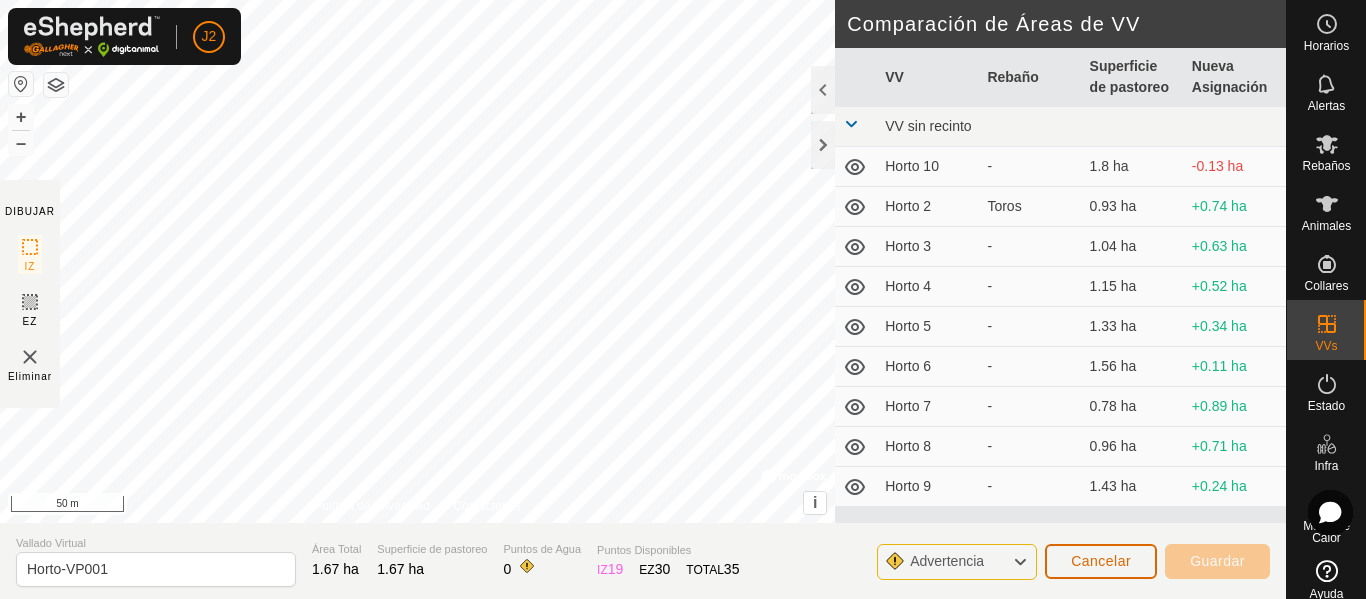
click at [1097, 560] on span "Cancelar" at bounding box center [1101, 561] width 60 height 16
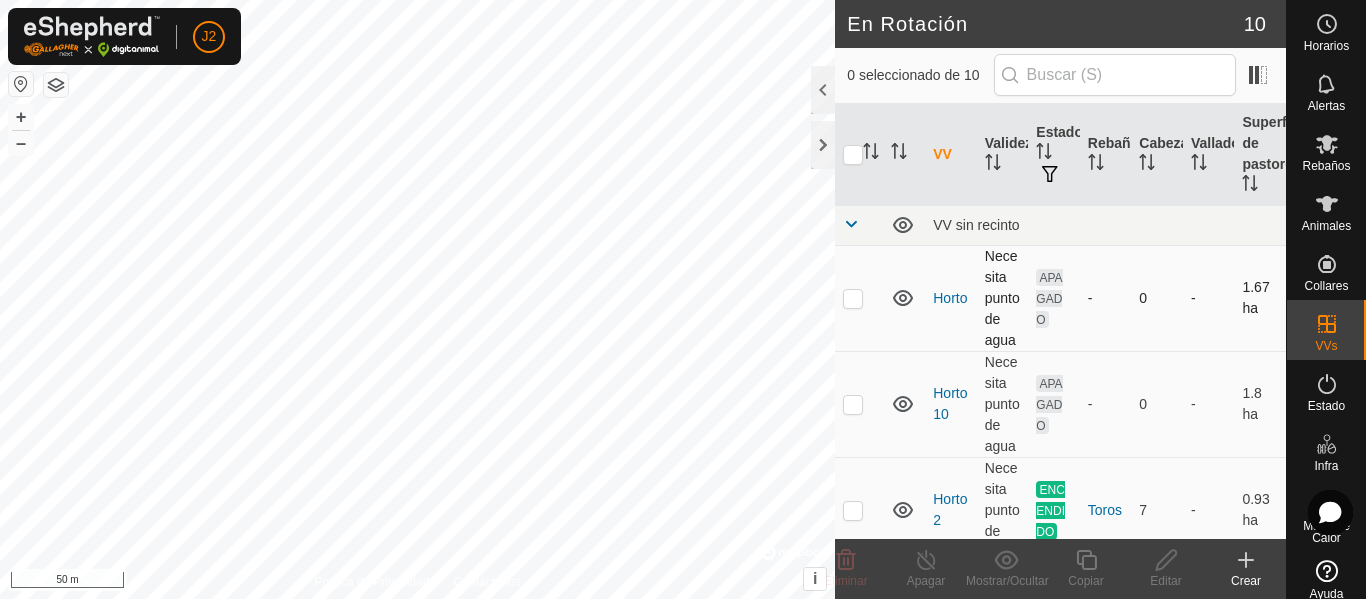
click at [849, 306] on td at bounding box center [859, 298] width 48 height 106
checkbox input "true"
click at [857, 403] on p-checkbox at bounding box center [853, 404] width 20 height 16
checkbox input "true"
click at [856, 510] on p-checkbox at bounding box center [853, 510] width 20 height 16
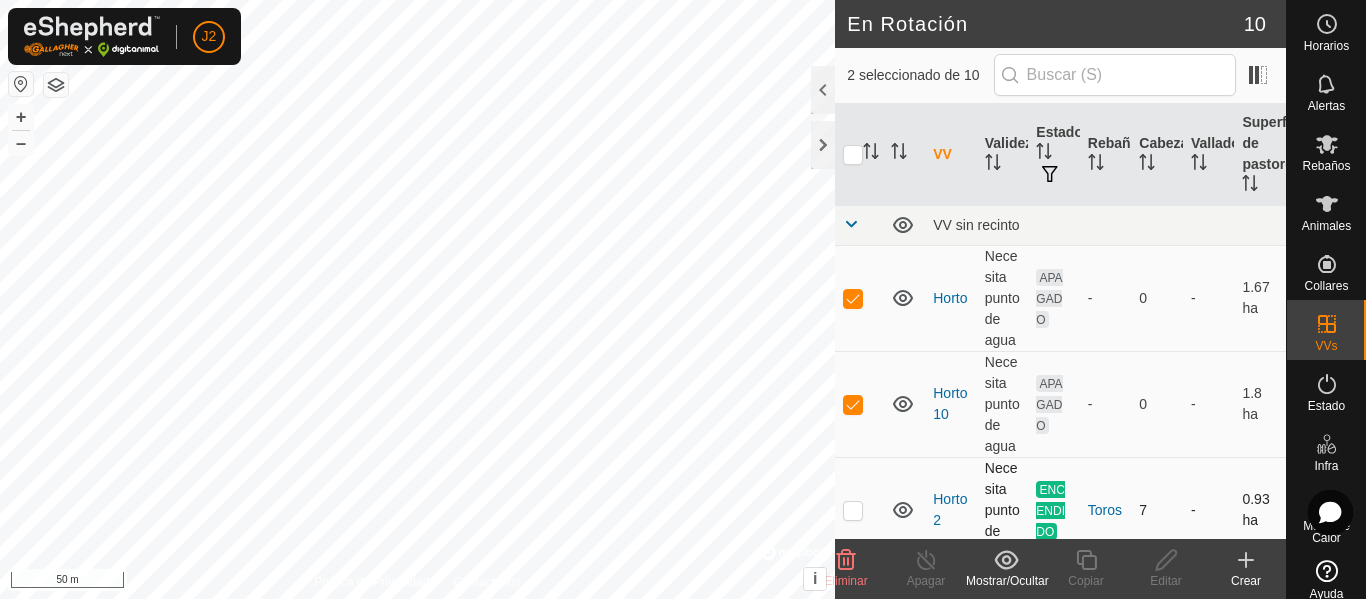
checkbox input "true"
click at [855, 405] on p-checkbox at bounding box center [853, 404] width 20 height 16
click at [852, 408] on p-checkbox at bounding box center [853, 404] width 20 height 16
checkbox input "true"
click at [855, 512] on p-checkbox at bounding box center [853, 510] width 20 height 16
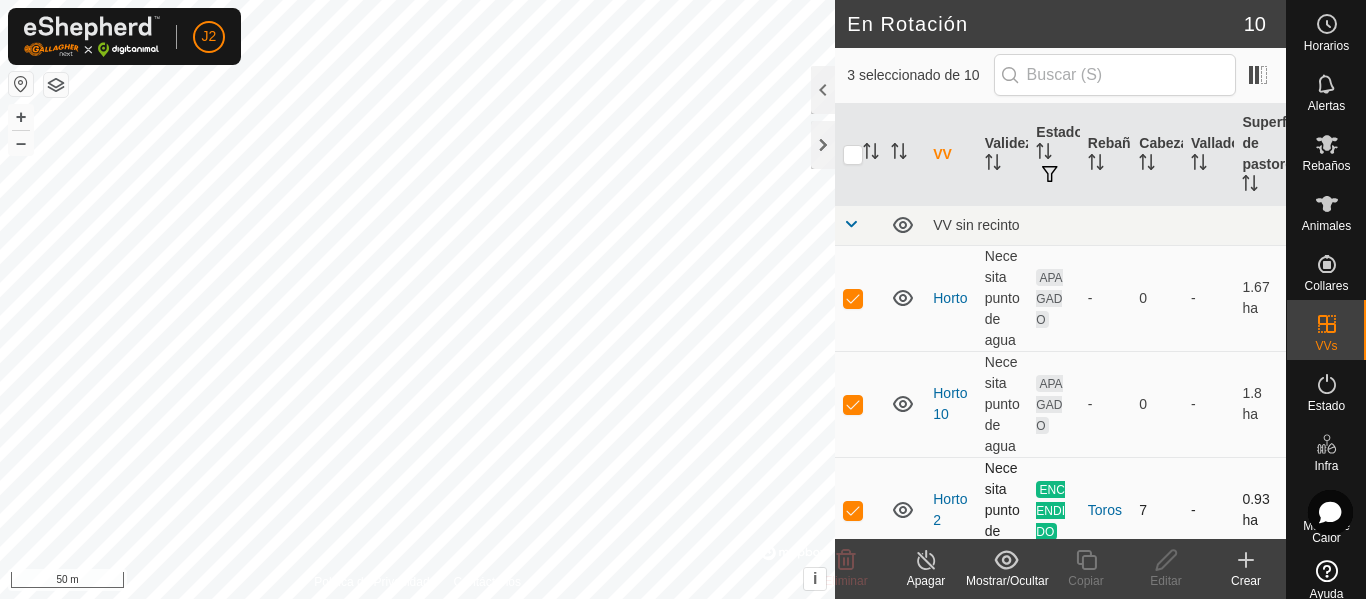
checkbox input "false"
click at [857, 400] on p-checkbox at bounding box center [853, 404] width 20 height 16
checkbox input "false"
click at [850, 298] on p-checkbox at bounding box center [853, 298] width 20 height 16
checkbox input "false"
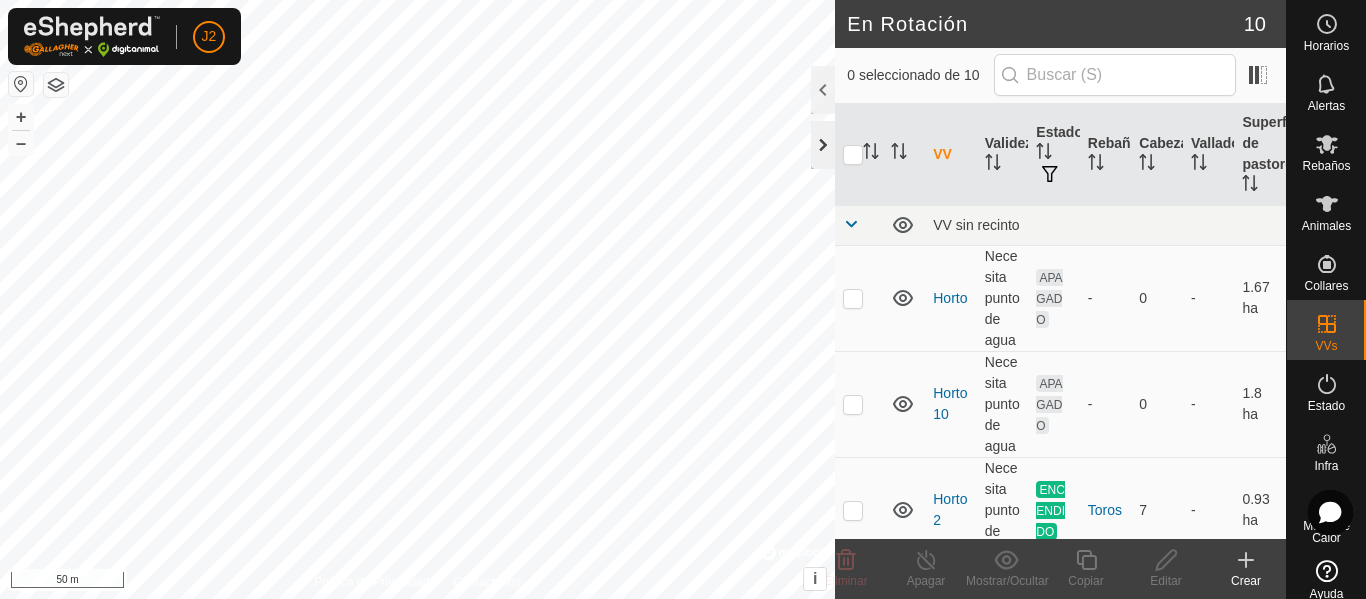
click at [821, 150] on div at bounding box center [823, 145] width 24 height 48
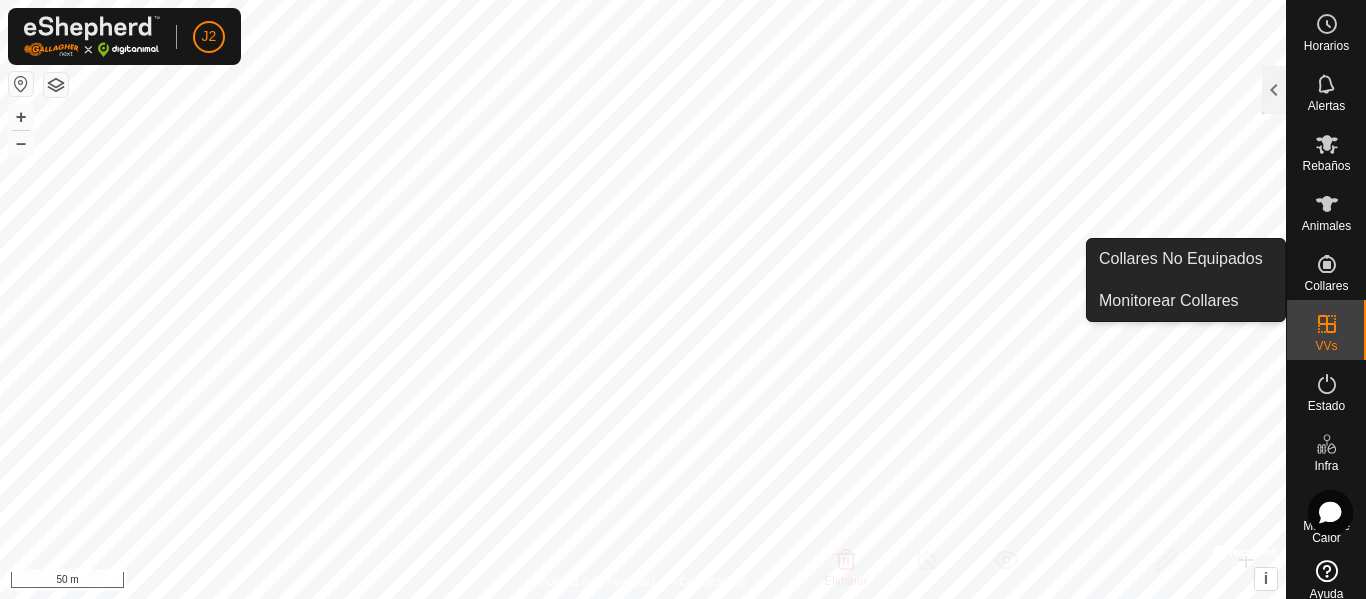
click at [1309, 278] on es-neckbands-svg-icon at bounding box center [1327, 264] width 36 height 32
click at [1217, 293] on link "Monitorear Collares" at bounding box center [1186, 301] width 198 height 40
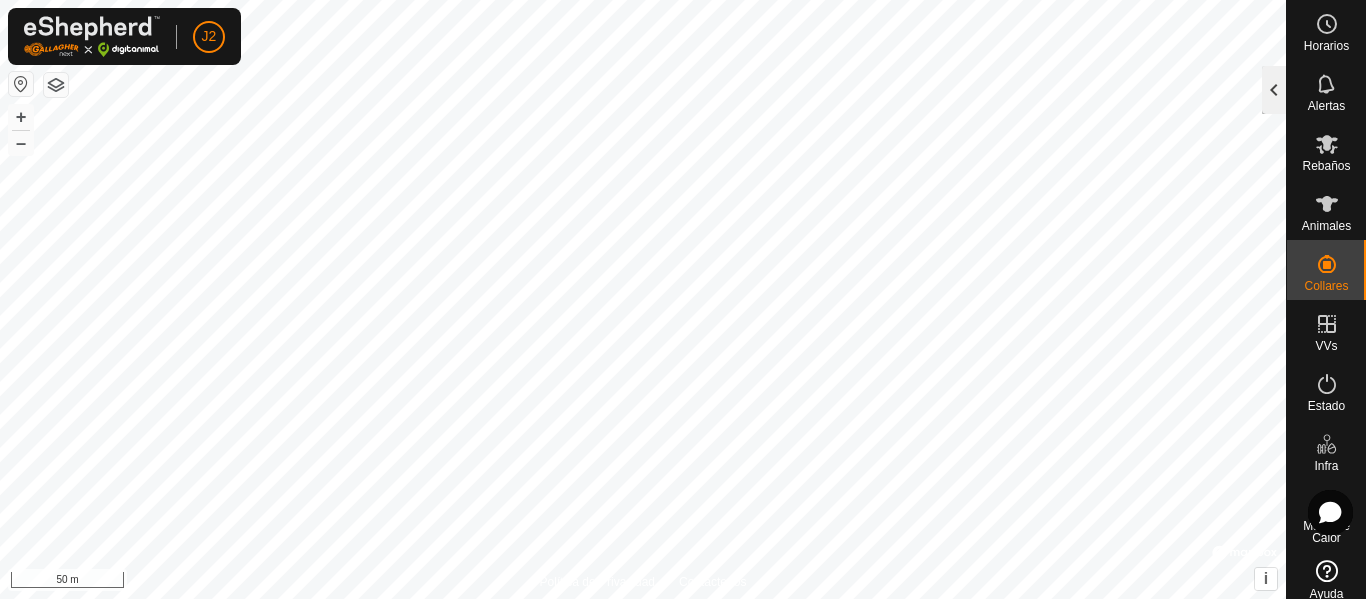
click at [1276, 97] on div at bounding box center [1274, 90] width 24 height 48
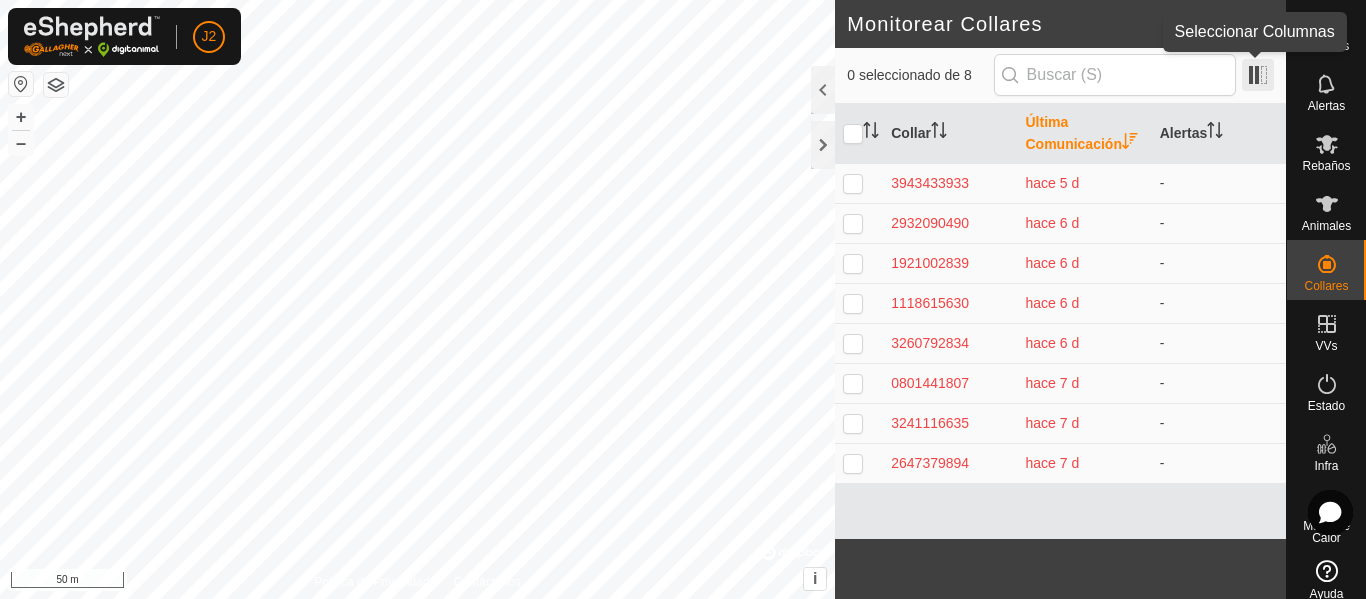
click at [1252, 79] on span at bounding box center [1258, 75] width 32 height 32
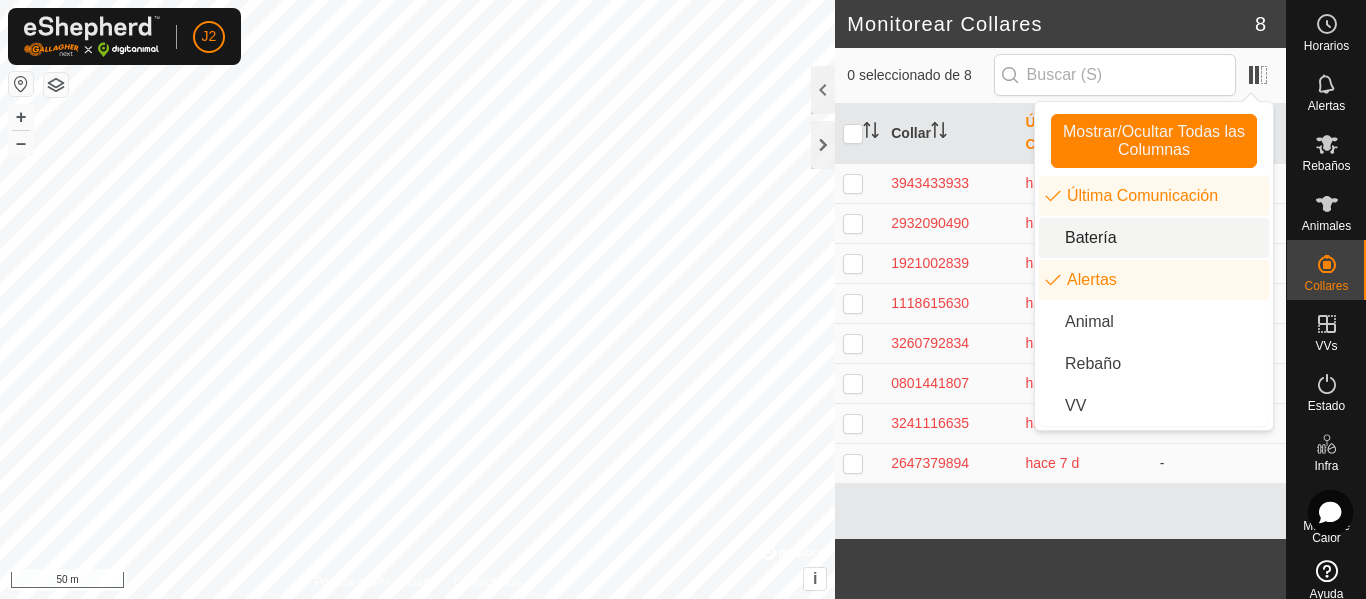
click at [1107, 236] on li "Batería" at bounding box center [1154, 238] width 230 height 40
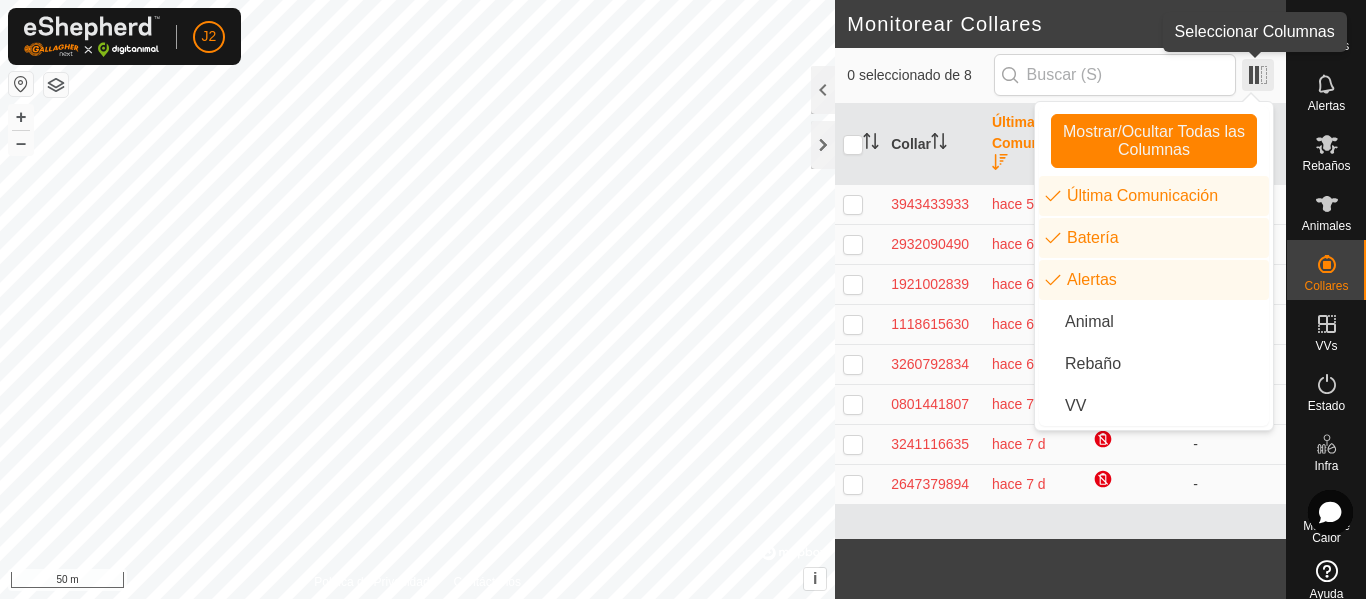
click at [1254, 83] on span at bounding box center [1258, 75] width 32 height 32
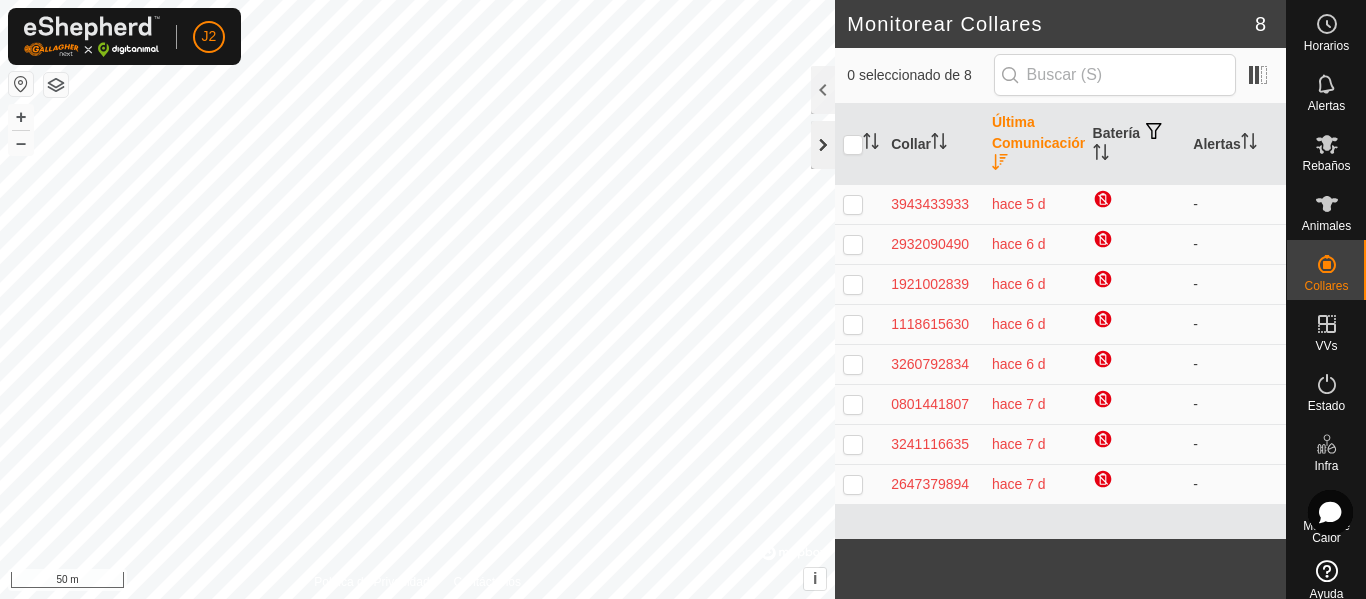
click at [827, 150] on div at bounding box center [823, 145] width 24 height 48
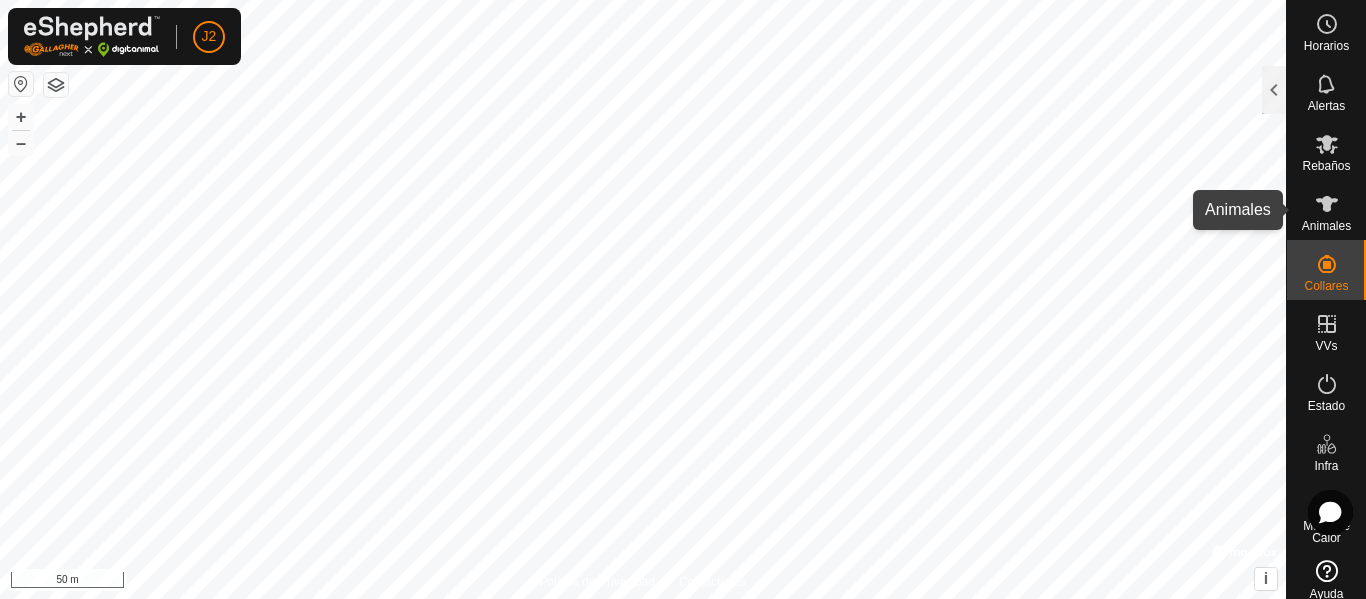
click at [1317, 209] on icon at bounding box center [1327, 204] width 22 height 16
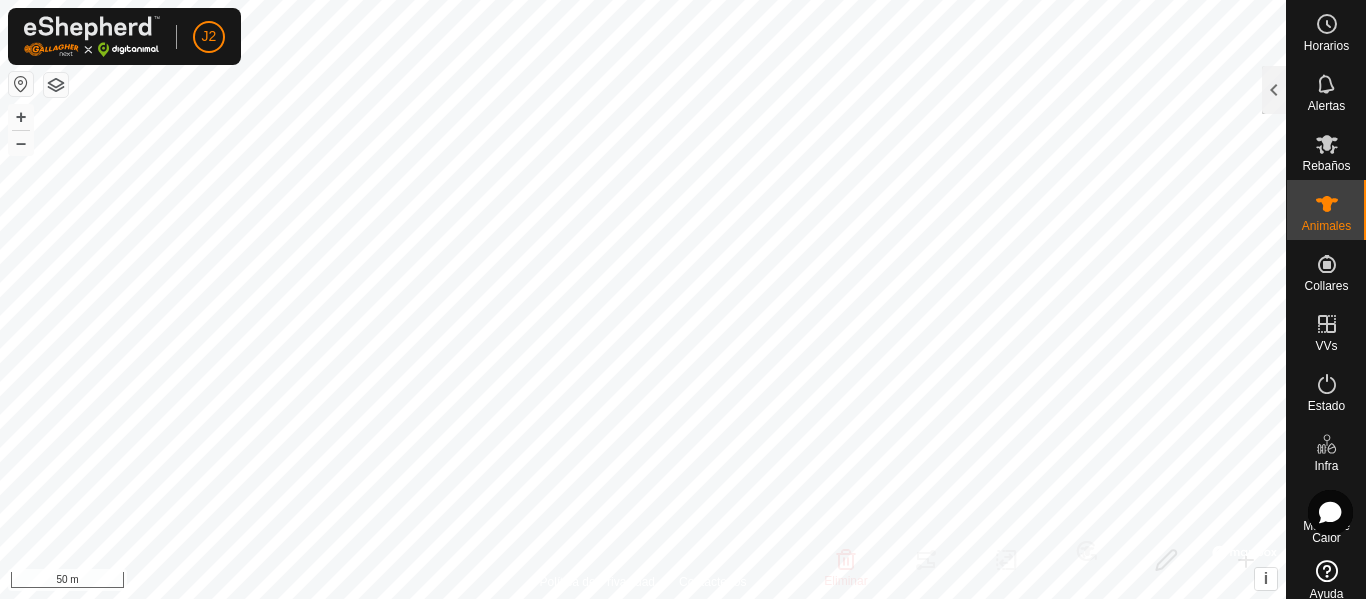
click at [1283, 114] on div at bounding box center [1274, 93] width 24 height 55
click at [1279, 103] on div at bounding box center [1274, 90] width 24 height 48
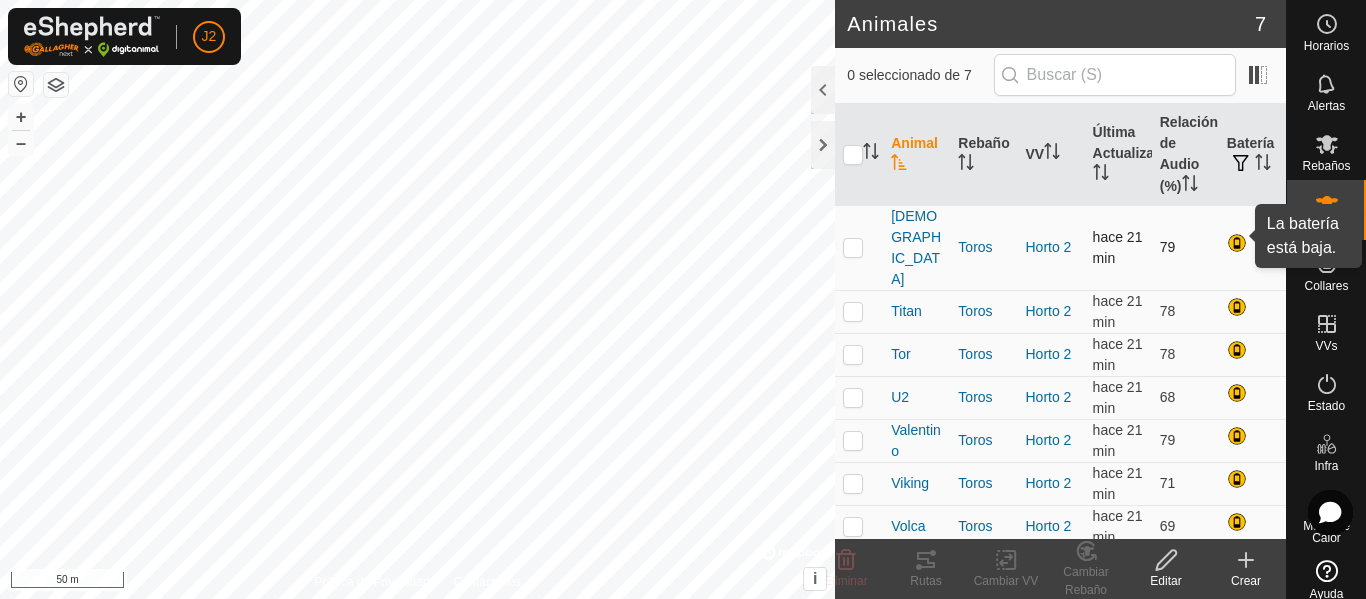
click at [1243, 233] on div at bounding box center [1239, 245] width 24 height 24
click at [920, 227] on span "[DEMOGRAPHIC_DATA]" at bounding box center [916, 248] width 51 height 84
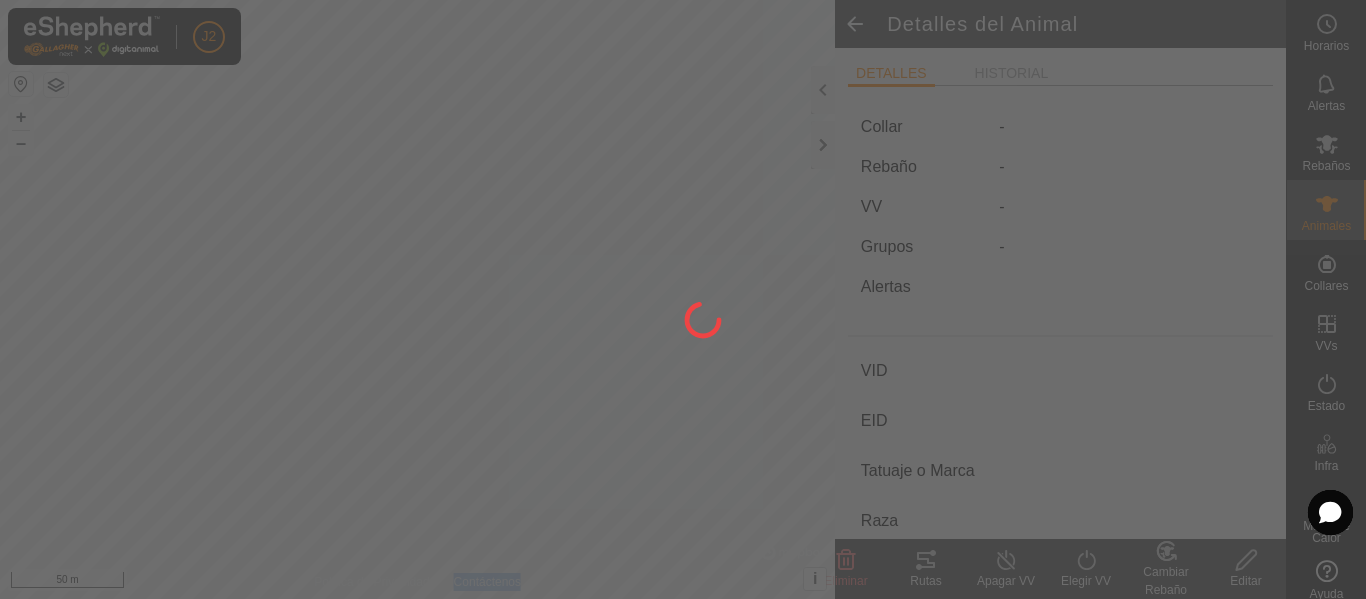
type input "[DEMOGRAPHIC_DATA]"
type input "-"
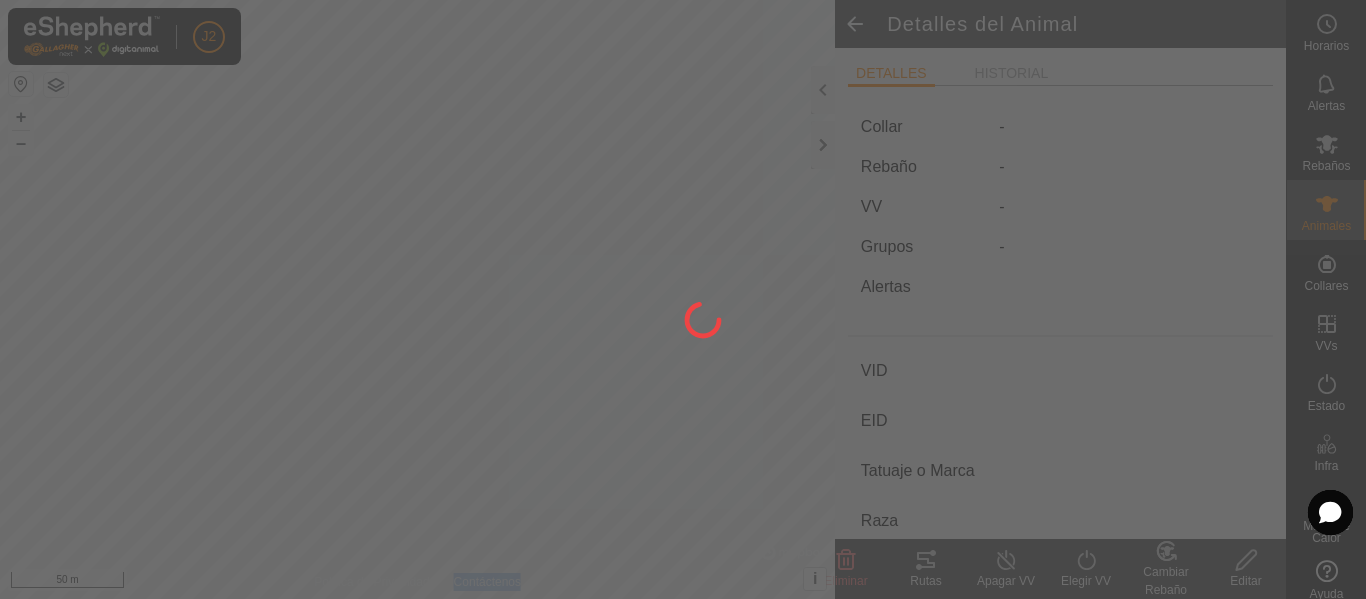
type input "0 kg"
type input "-"
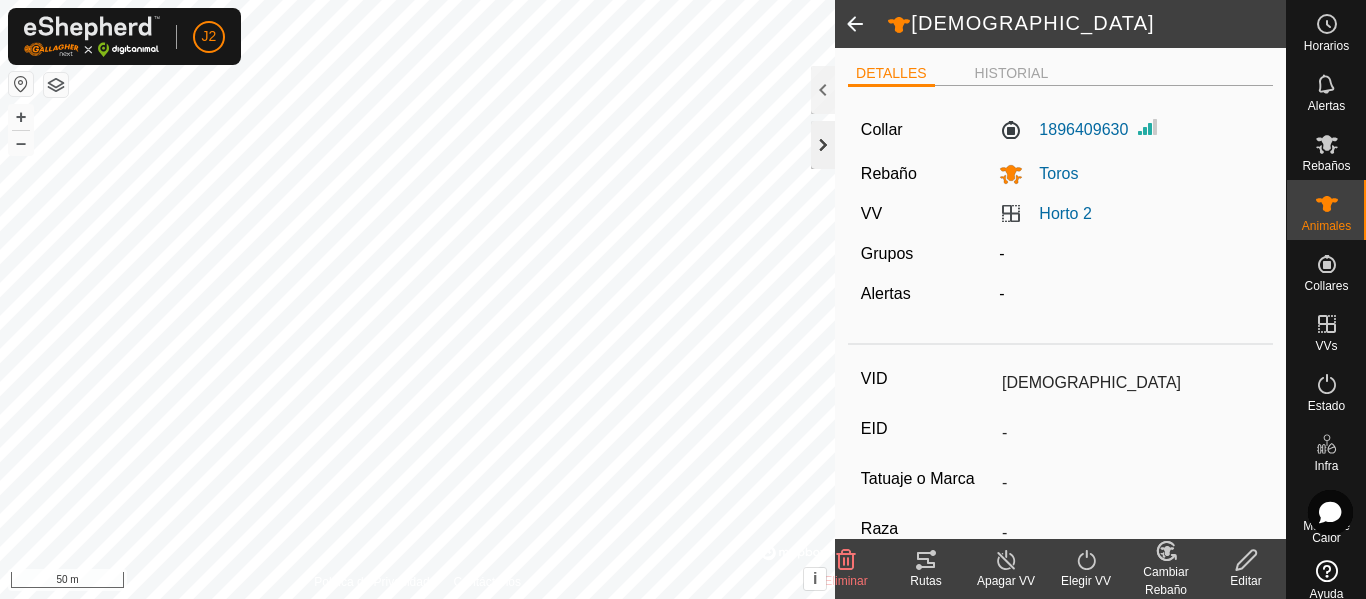
click at [824, 132] on div at bounding box center [823, 145] width 24 height 48
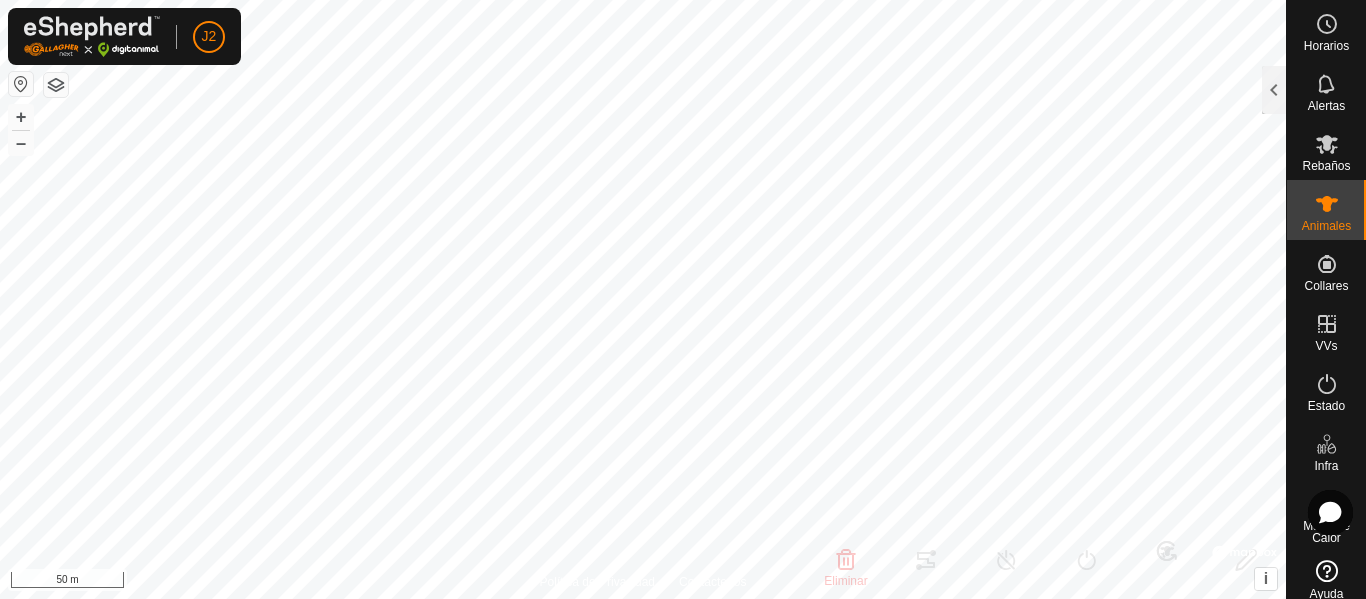
click at [1212, 597] on body "J2 Horarios Alertas Rebaños Animales Collares VVs Estado Infra Mapa de Calor Ay…" at bounding box center [683, 299] width 1366 height 599
click at [1313, 537] on span "Mapa de Calor" at bounding box center [1326, 532] width 69 height 24
click at [1318, 405] on span "Estado" at bounding box center [1326, 406] width 37 height 12
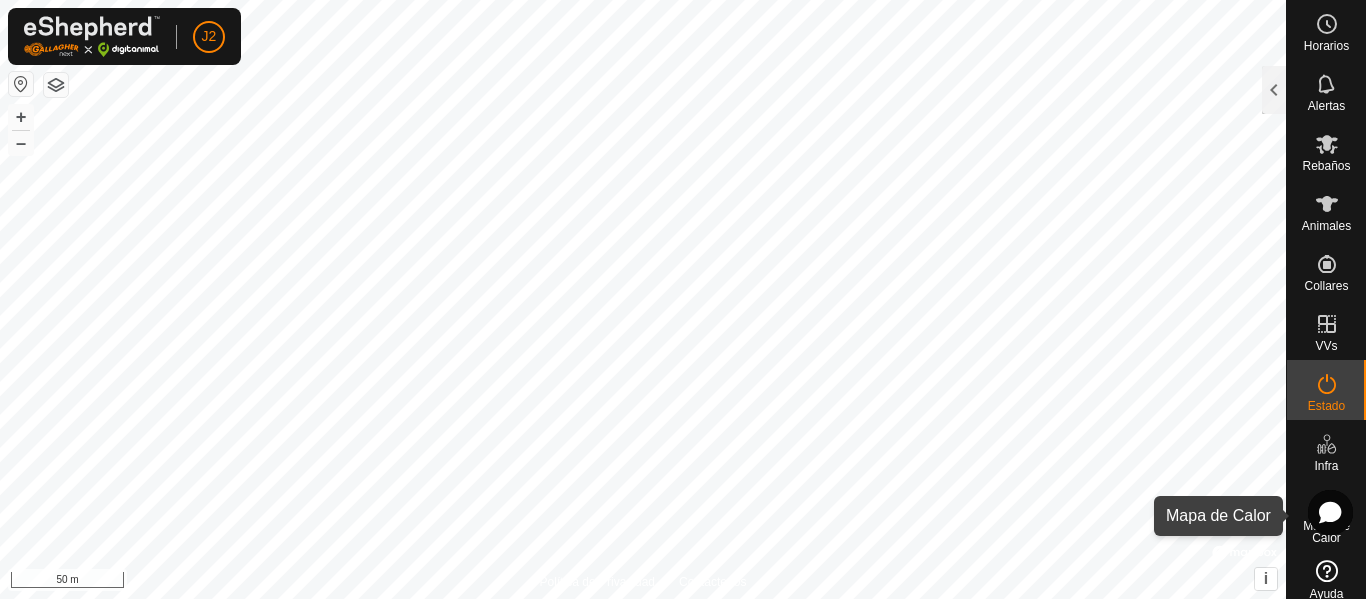
click at [1309, 536] on span "Mapa de Calor" at bounding box center [1326, 532] width 69 height 24
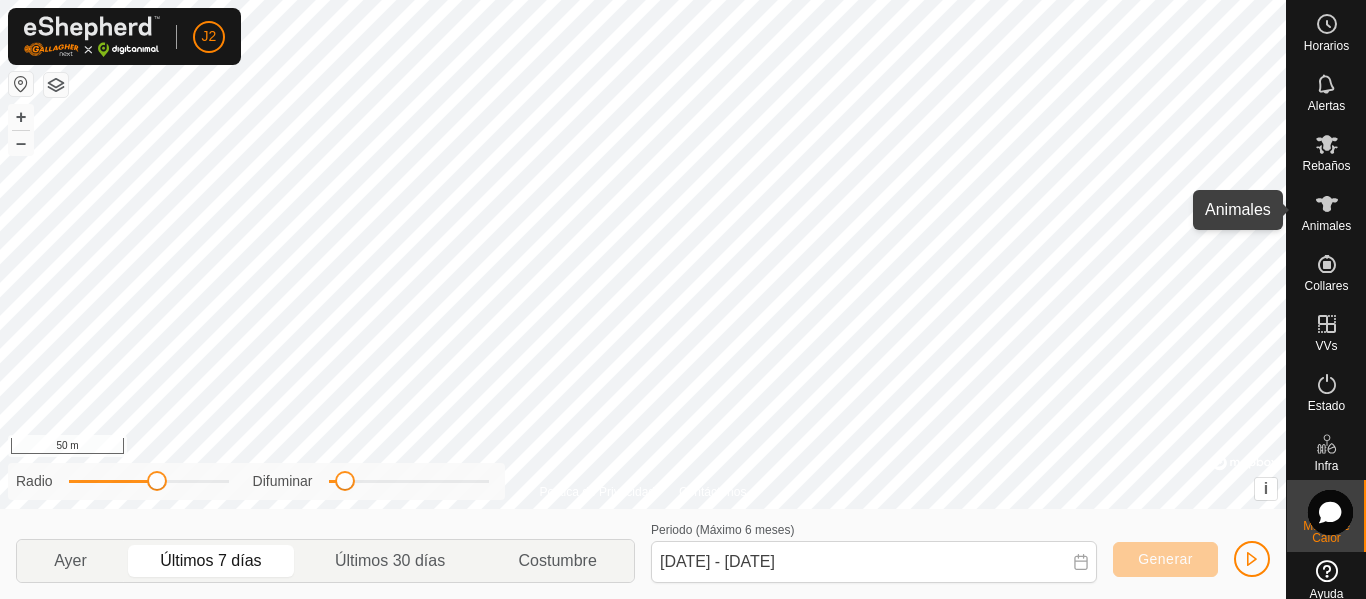
click at [1315, 215] on icon at bounding box center [1327, 204] width 24 height 24
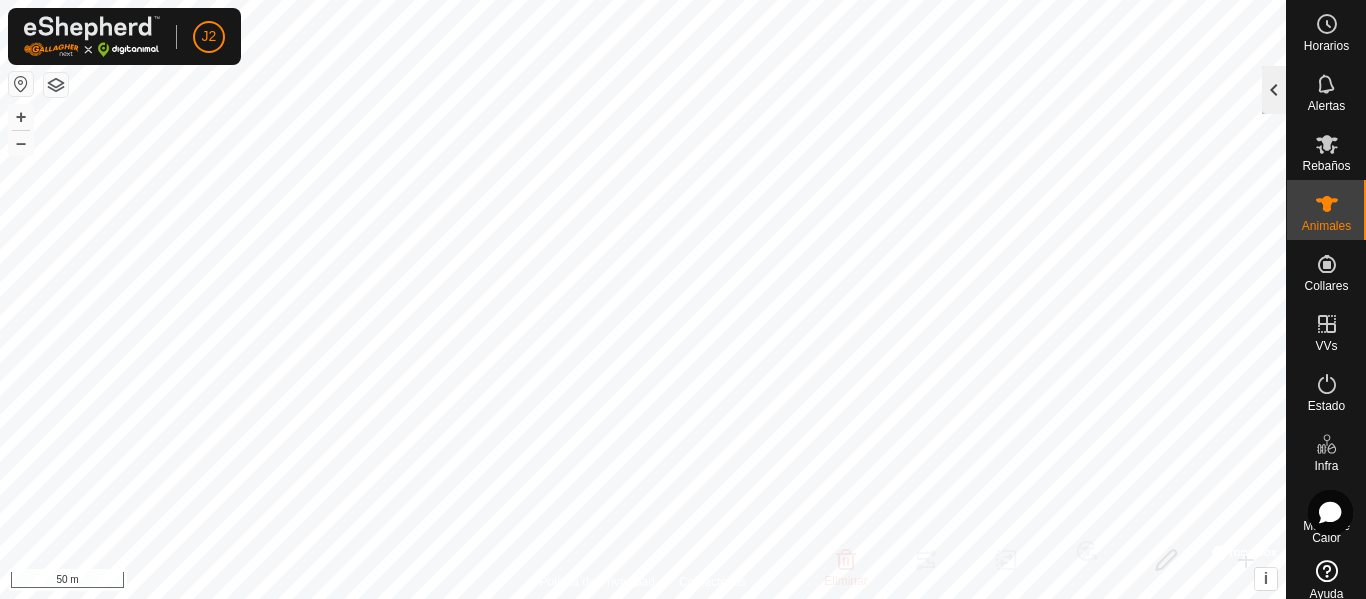
click at [1273, 91] on div at bounding box center [1274, 90] width 24 height 48
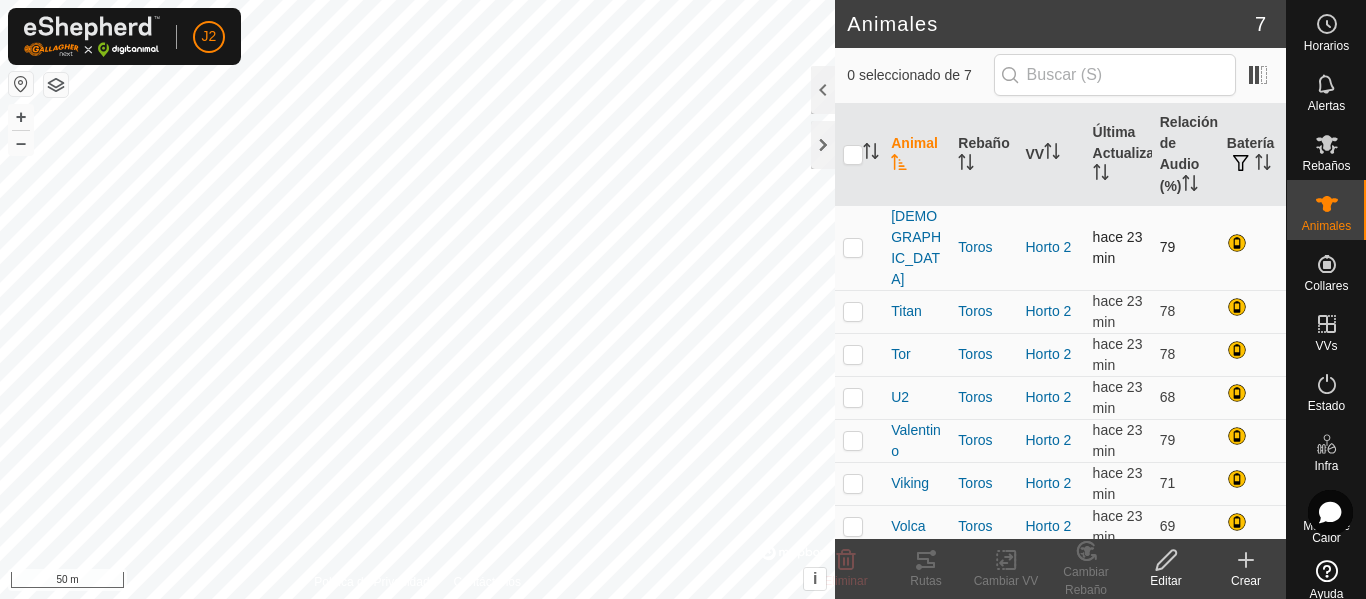
click at [856, 239] on p-checkbox at bounding box center [853, 247] width 20 height 16
checkbox input "true"
click at [928, 560] on icon at bounding box center [926, 560] width 18 height 16
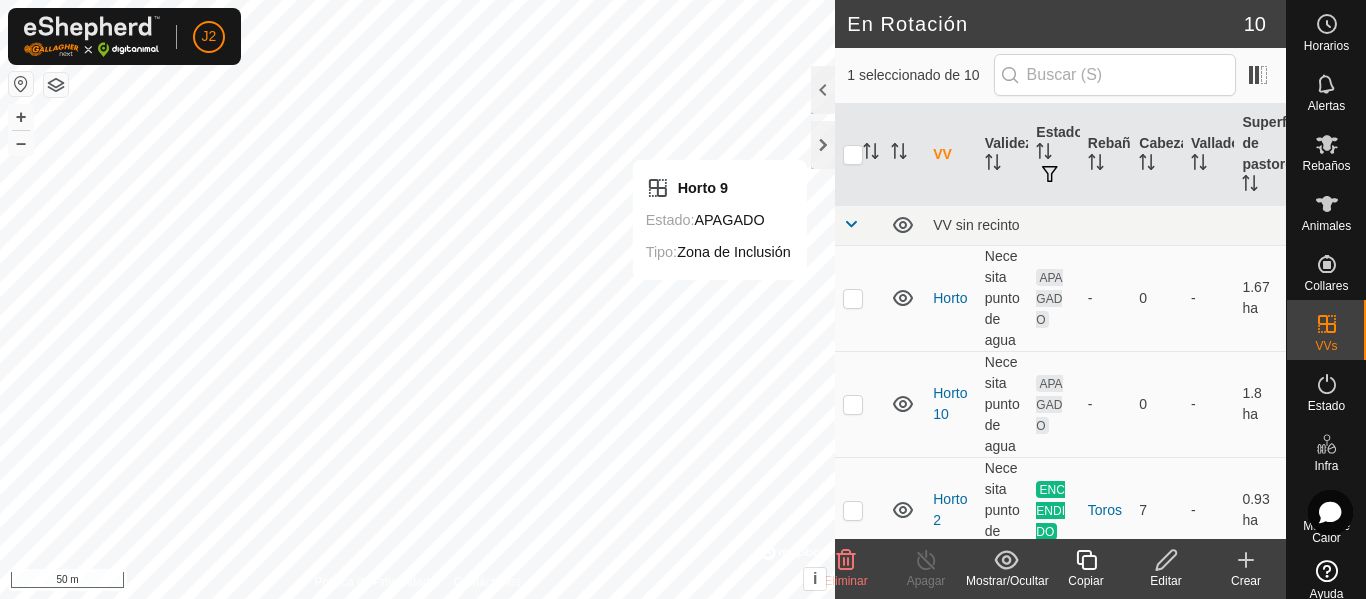
checkbox input "false"
checkbox input "true"
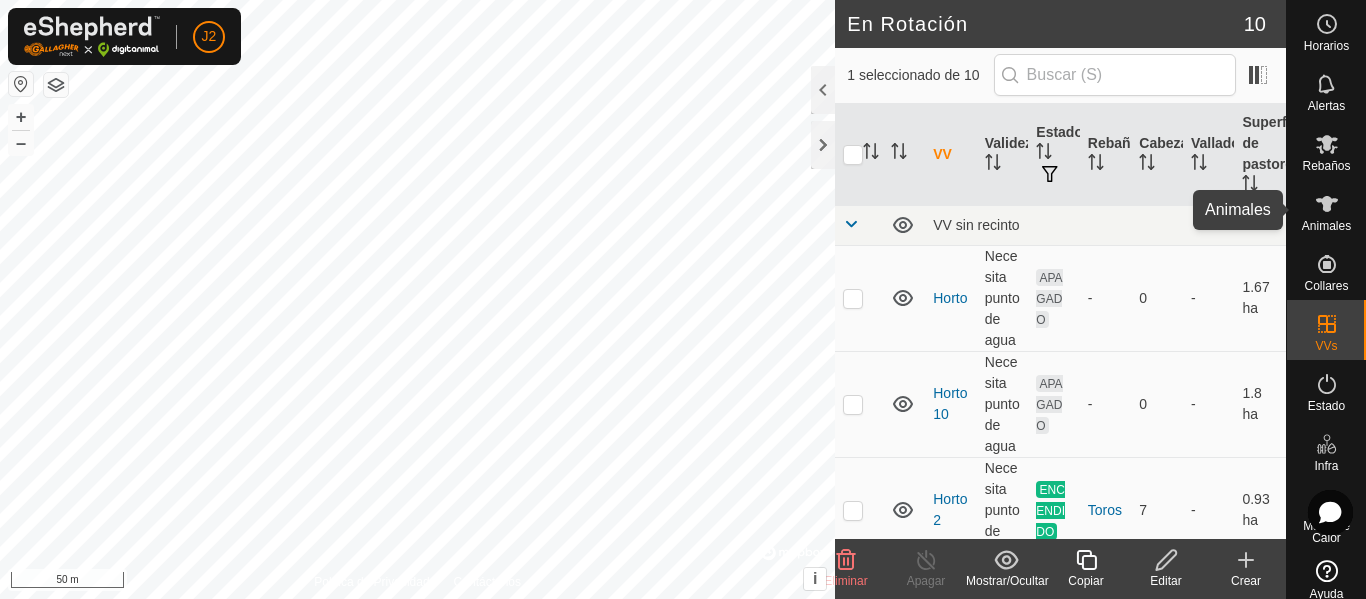
click at [1327, 199] on icon at bounding box center [1327, 204] width 22 height 16
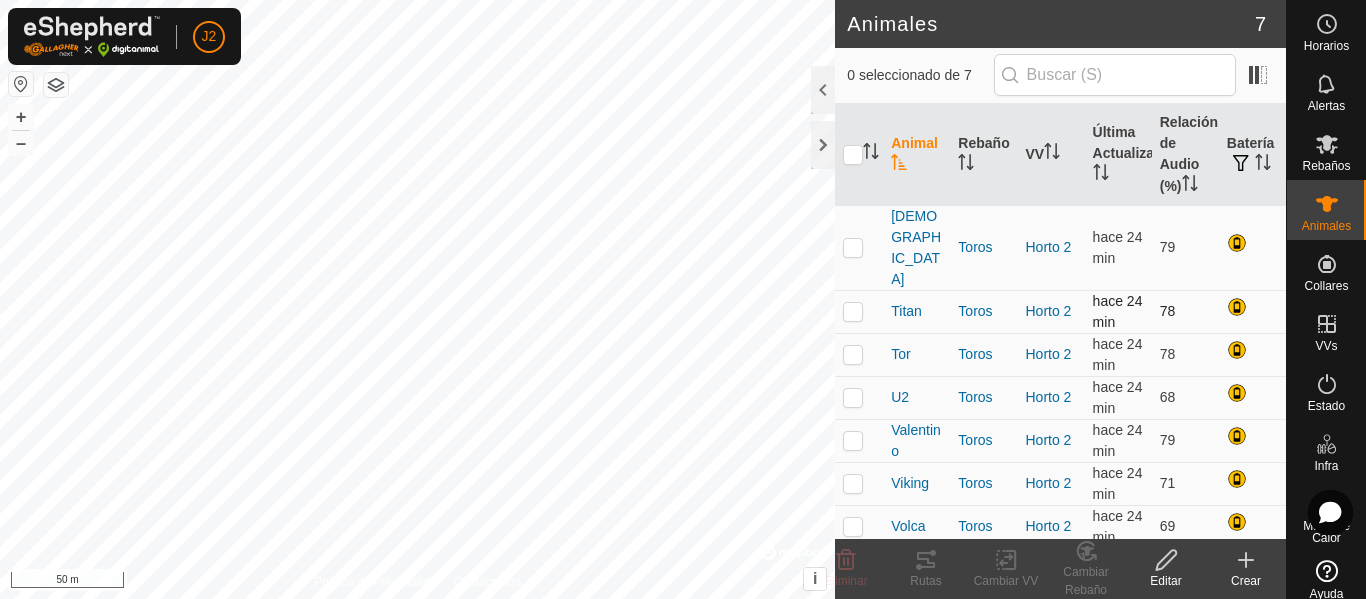
click at [853, 303] on p-checkbox at bounding box center [853, 311] width 20 height 16
checkbox input "true"
click at [926, 568] on icon at bounding box center [926, 560] width 18 height 16
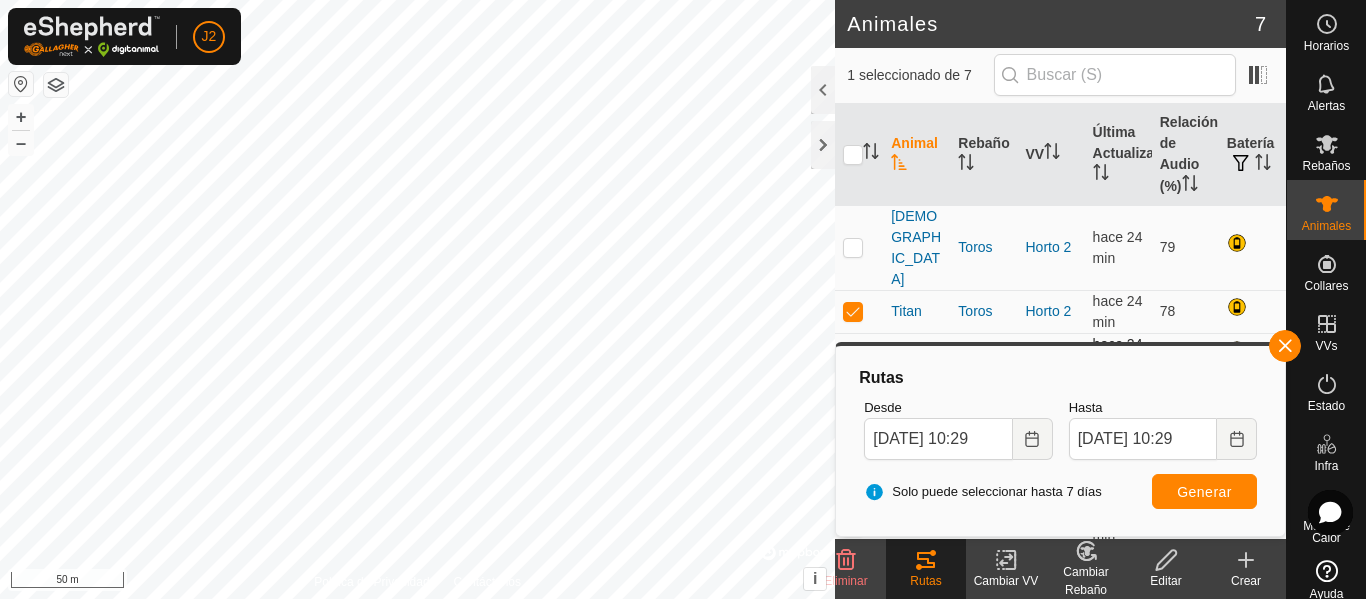
click at [855, 346] on p-checkbox at bounding box center [853, 354] width 20 height 16
checkbox input "true"
click at [850, 239] on p-checkbox at bounding box center [853, 247] width 20 height 16
checkbox input "true"
click at [854, 155] on input "checkbox" at bounding box center [853, 155] width 20 height 20
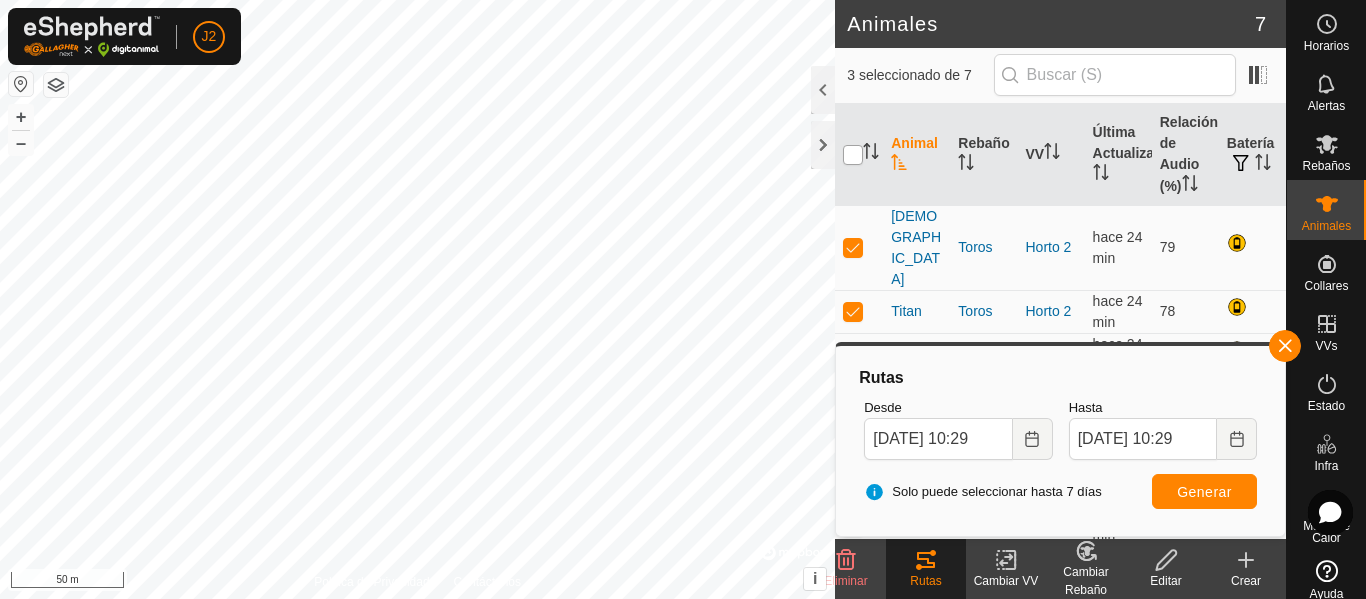
checkbox input "true"
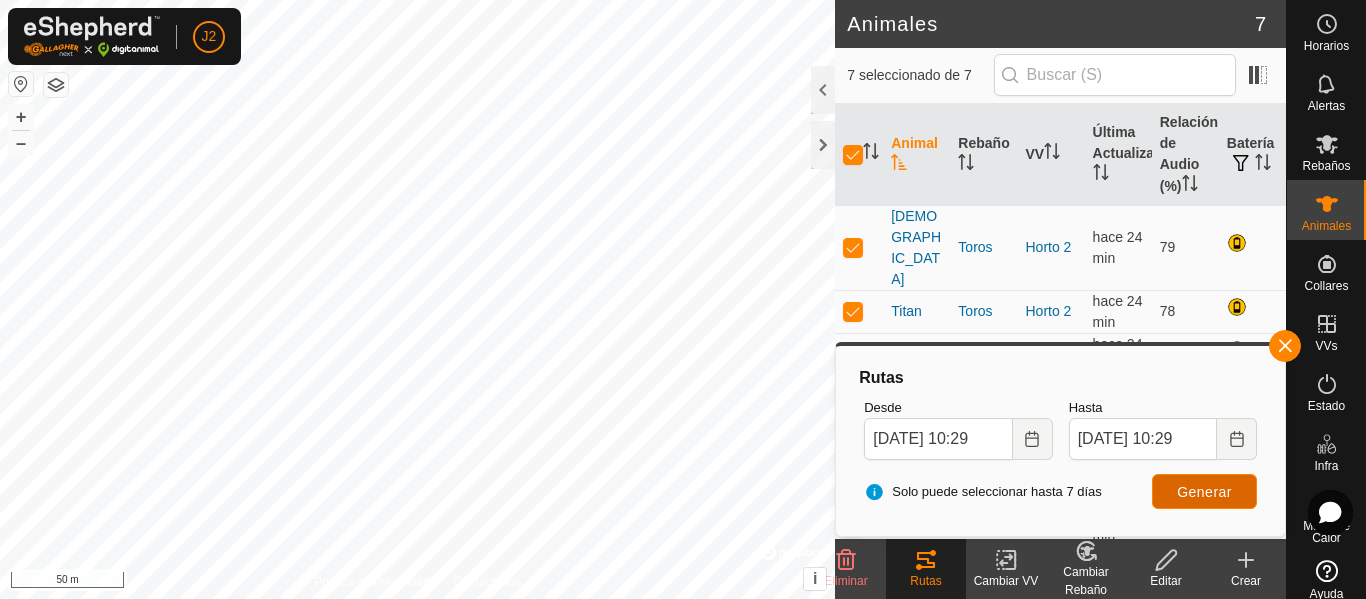
click at [1181, 484] on span "Generar" at bounding box center [1204, 492] width 55 height 16
click at [27, 114] on button "+" at bounding box center [21, 117] width 24 height 24
click at [23, 122] on button "+" at bounding box center [21, 117] width 24 height 24
click at [29, 147] on button "–" at bounding box center [21, 143] width 24 height 24
click at [26, 147] on button "–" at bounding box center [21, 143] width 24 height 24
